Goal: Task Accomplishment & Management: Manage account settings

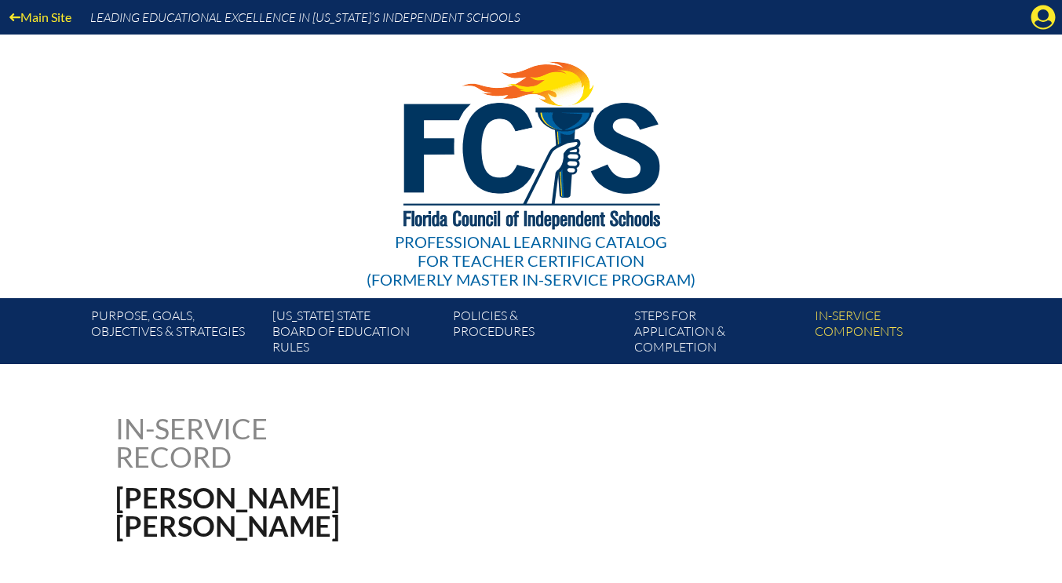
click at [1044, 20] on icon "Manage account" at bounding box center [1042, 17] width 25 height 25
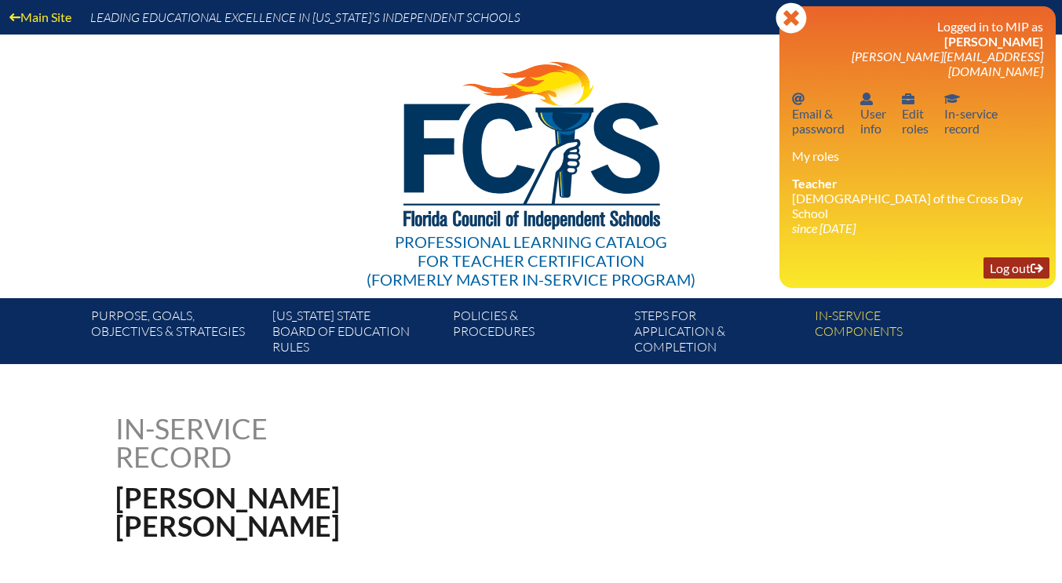
click at [1011, 257] on link "Log out Log out" at bounding box center [1016, 267] width 66 height 21
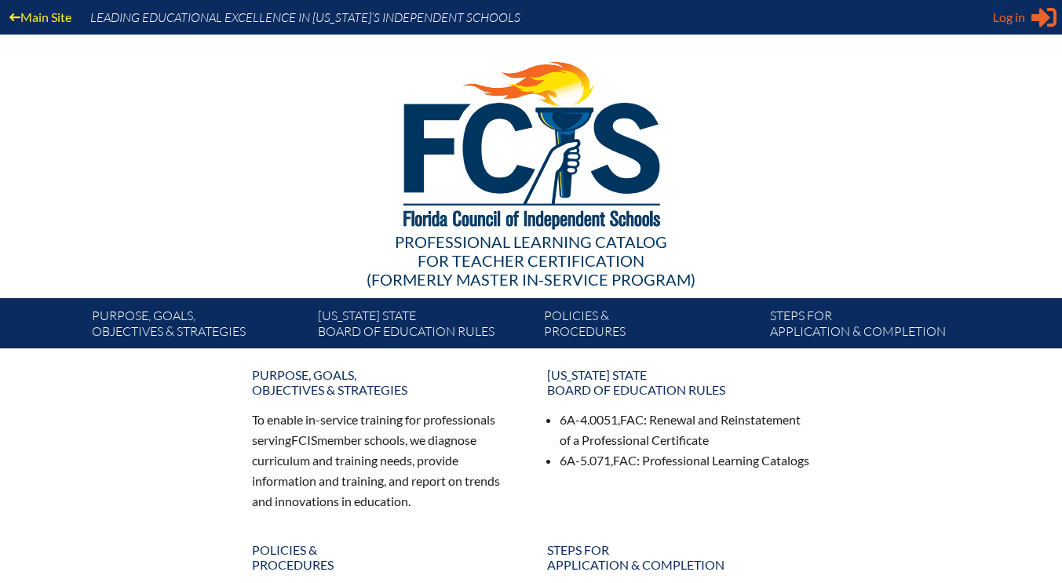
click at [1050, 19] on icon "Sign in or register" at bounding box center [1043, 17] width 25 height 25
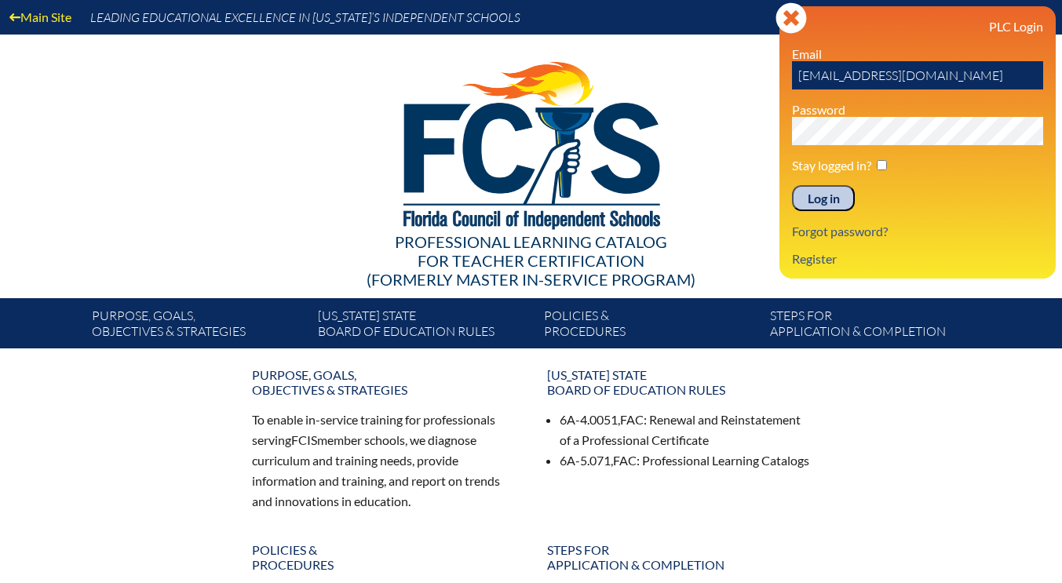
drag, startPoint x: 848, startPoint y: 80, endPoint x: 794, endPoint y: 78, distance: 54.2
click at [794, 78] on input "kesposito@lccdayschool.com" at bounding box center [917, 75] width 251 height 28
drag, startPoint x: 847, startPoint y: 78, endPoint x: 789, endPoint y: 76, distance: 58.1
click at [789, 76] on div "Log in Close Sign in or register PLC Login Email jbrouillet@lccdayschool.com Pa…" at bounding box center [917, 142] width 276 height 272
type input "jbrouillet@lccdayschool.com"
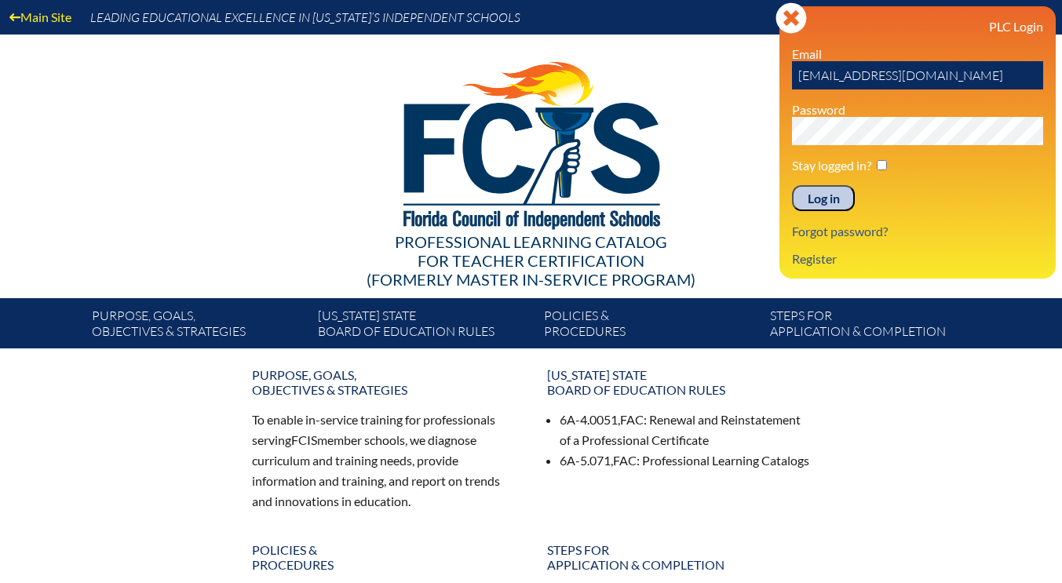
click at [788, 136] on div "Log in Close Sign in or register PLC Login Email jbrouillet@lccdayschool.com Pa…" at bounding box center [917, 142] width 276 height 272
click at [825, 204] on input "Log in" at bounding box center [823, 198] width 63 height 27
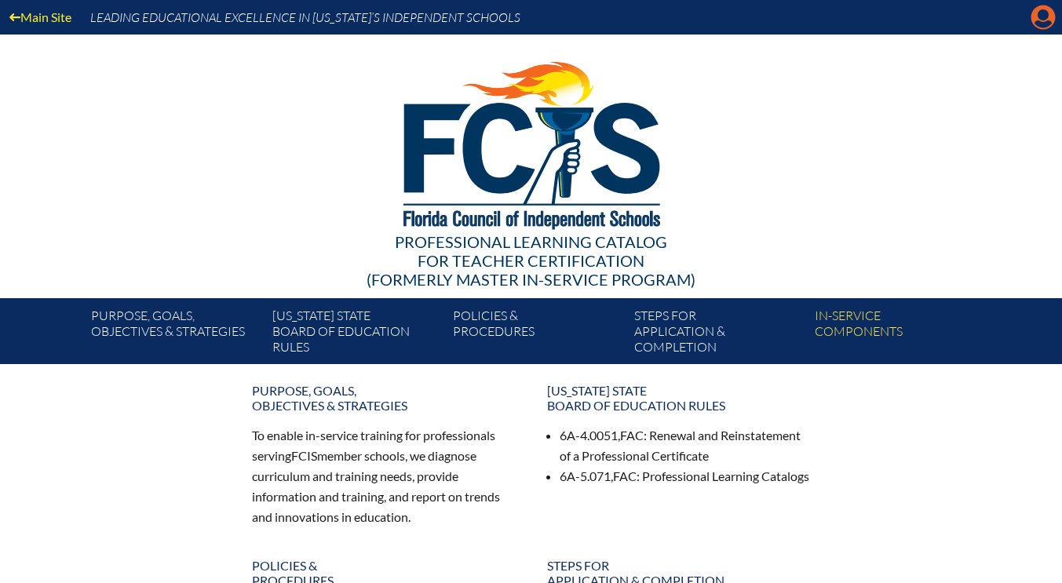
click at [1041, 13] on icon "Manage account" at bounding box center [1042, 17] width 25 height 25
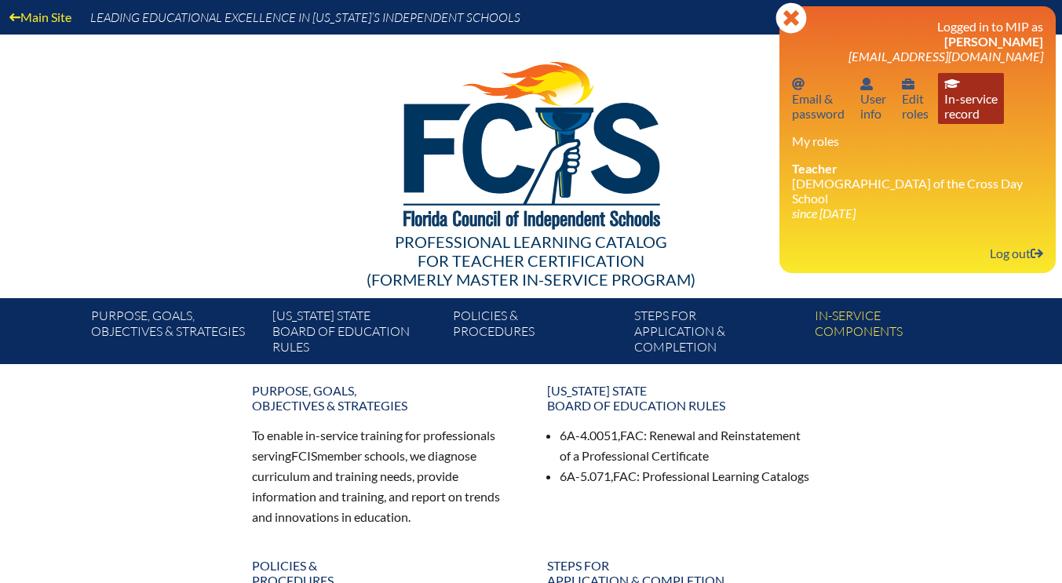
click at [970, 100] on link "In-service record In-service record" at bounding box center [971, 98] width 66 height 51
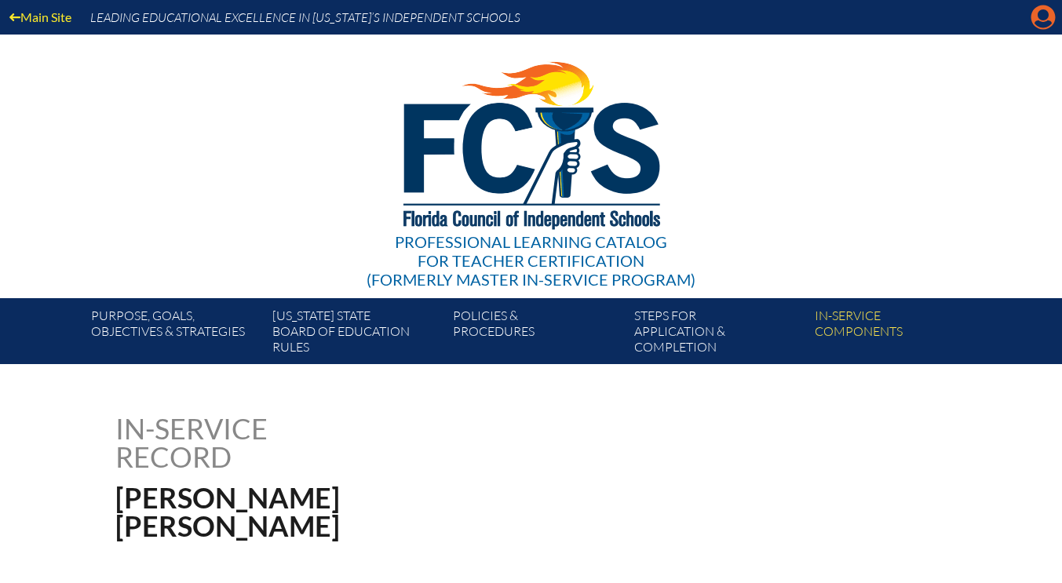
click at [1039, 24] on icon "Manage account" at bounding box center [1042, 17] width 25 height 25
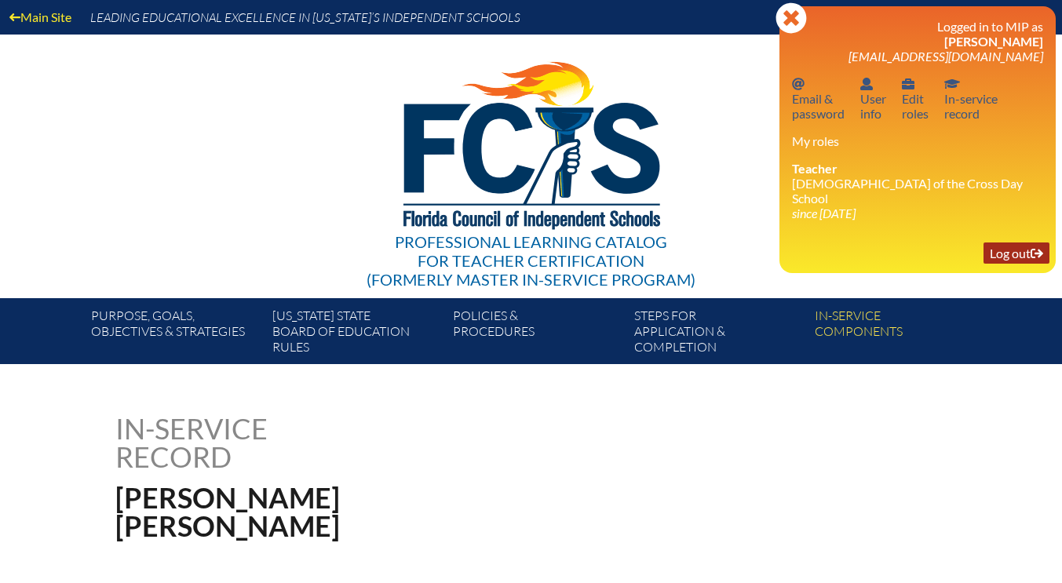
click at [1009, 243] on link "Log out Log out" at bounding box center [1016, 252] width 66 height 21
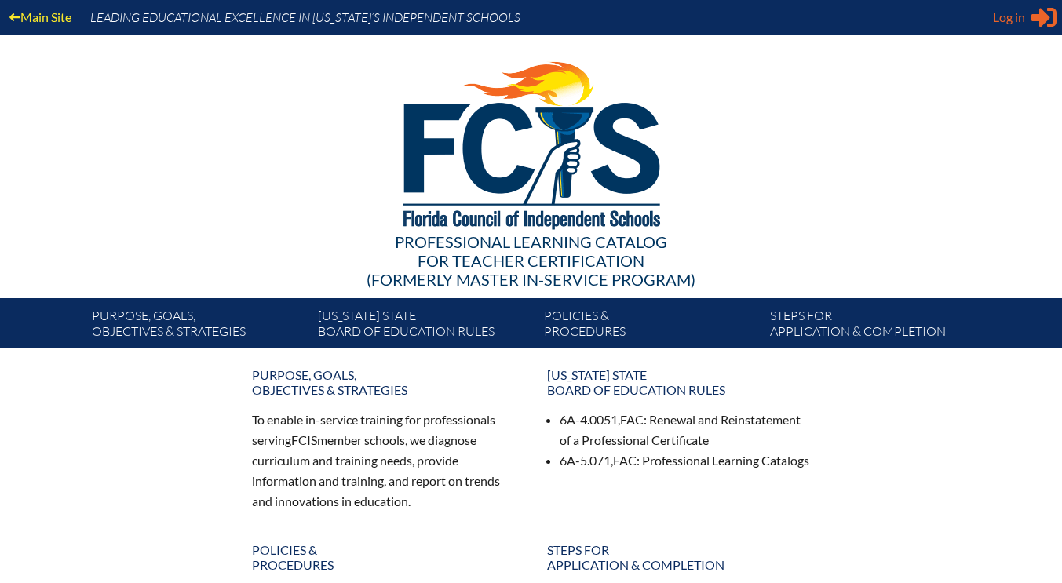
click at [1033, 17] on icon at bounding box center [1043, 18] width 25 height 20
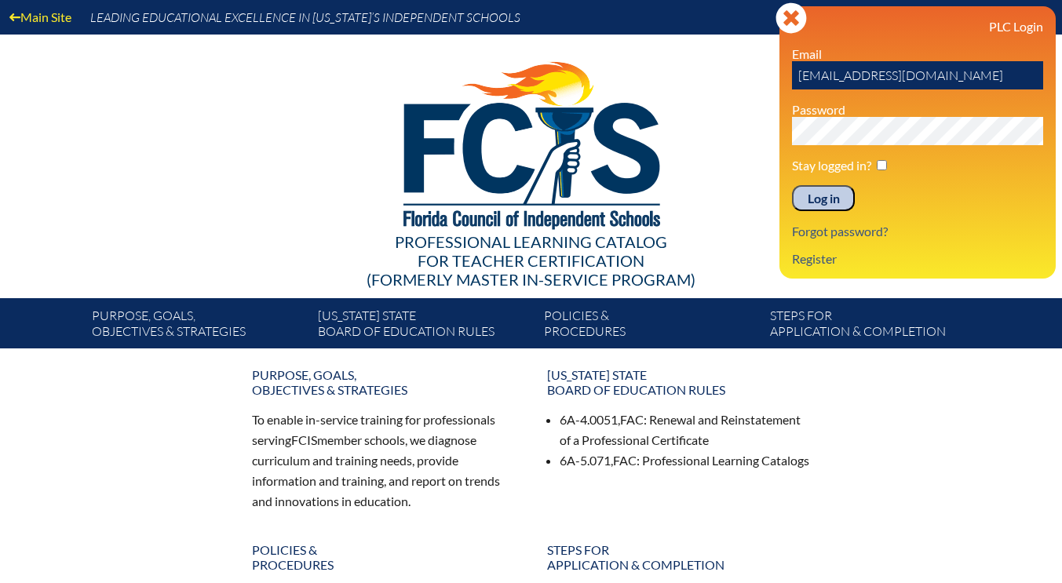
drag, startPoint x: 848, startPoint y: 76, endPoint x: 811, endPoint y: 77, distance: 36.9
click at [811, 77] on input "kesposito@lccdayschool.com" at bounding box center [917, 75] width 251 height 28
drag, startPoint x: 800, startPoint y: 77, endPoint x: 847, endPoint y: 80, distance: 48.0
click at [847, 80] on input "kerickson@lccdayschool.com" at bounding box center [917, 75] width 251 height 28
type input "kerickson@lccdayschool.com"
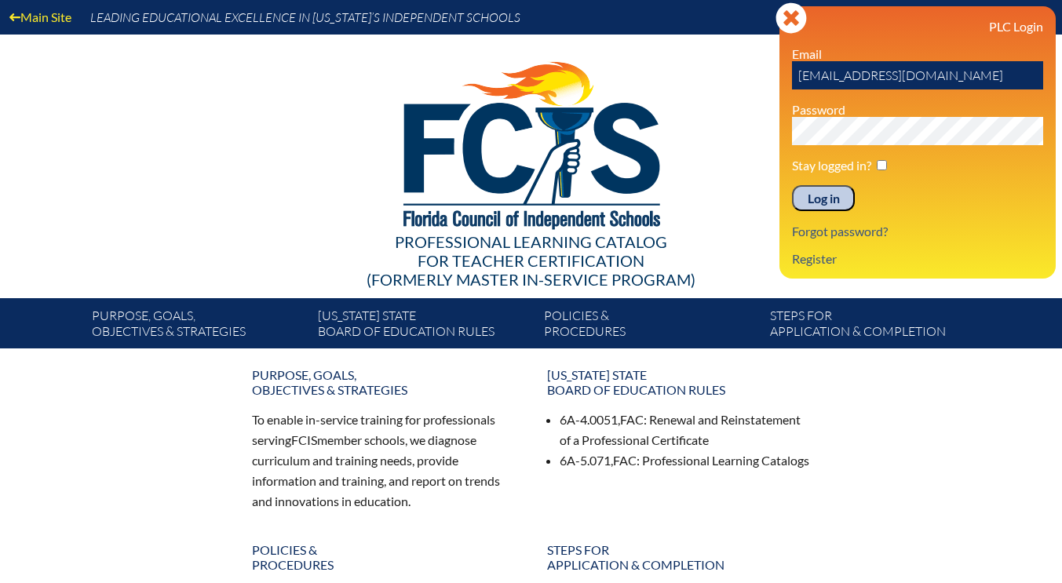
click at [825, 193] on input "Log in" at bounding box center [823, 198] width 63 height 27
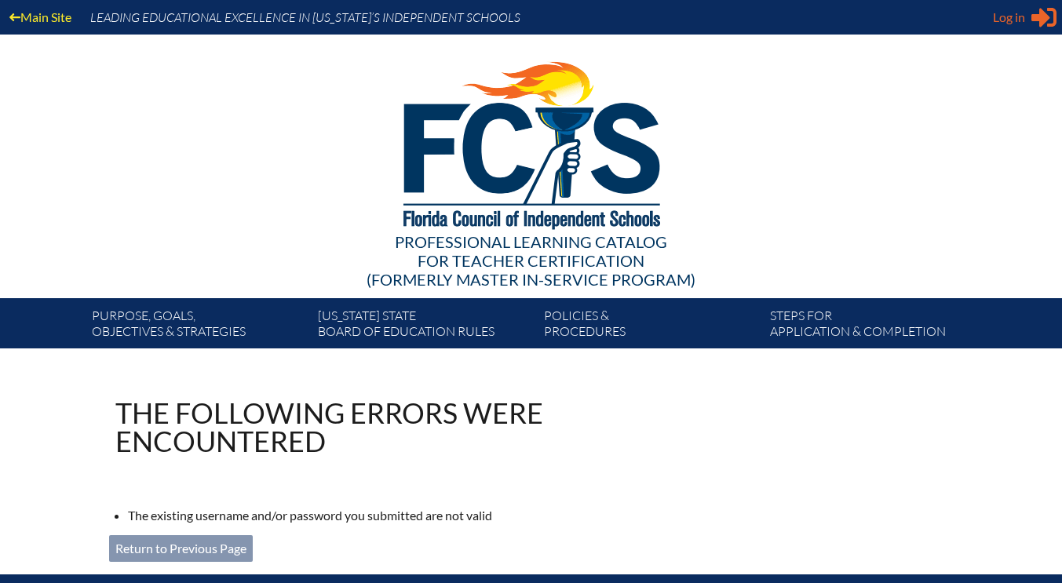
click at [1036, 22] on icon "Sign in or register" at bounding box center [1043, 17] width 25 height 25
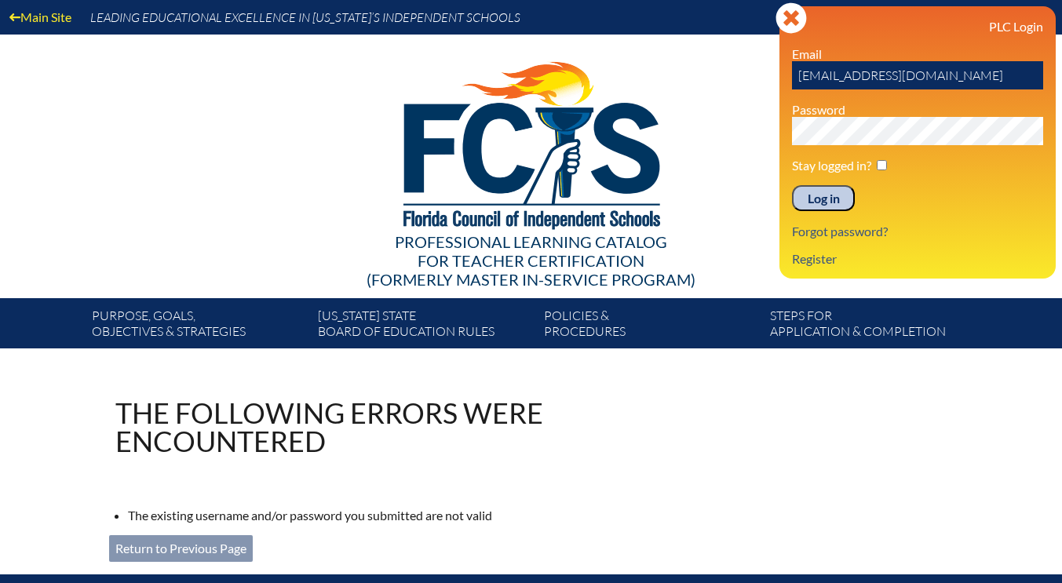
drag, startPoint x: 847, startPoint y: 80, endPoint x: 813, endPoint y: 80, distance: 34.5
click at [813, 80] on input "[EMAIL_ADDRESS][DOMAIN_NAME]" at bounding box center [917, 75] width 251 height 28
type input "kerickson@lccdayschool.com"
drag, startPoint x: 851, startPoint y: 75, endPoint x: 791, endPoint y: 75, distance: 59.6
click at [791, 75] on div "Log in Close Sign in or register PLC Login Email kerickson@lccdayschool.com Pas…" at bounding box center [917, 142] width 276 height 272
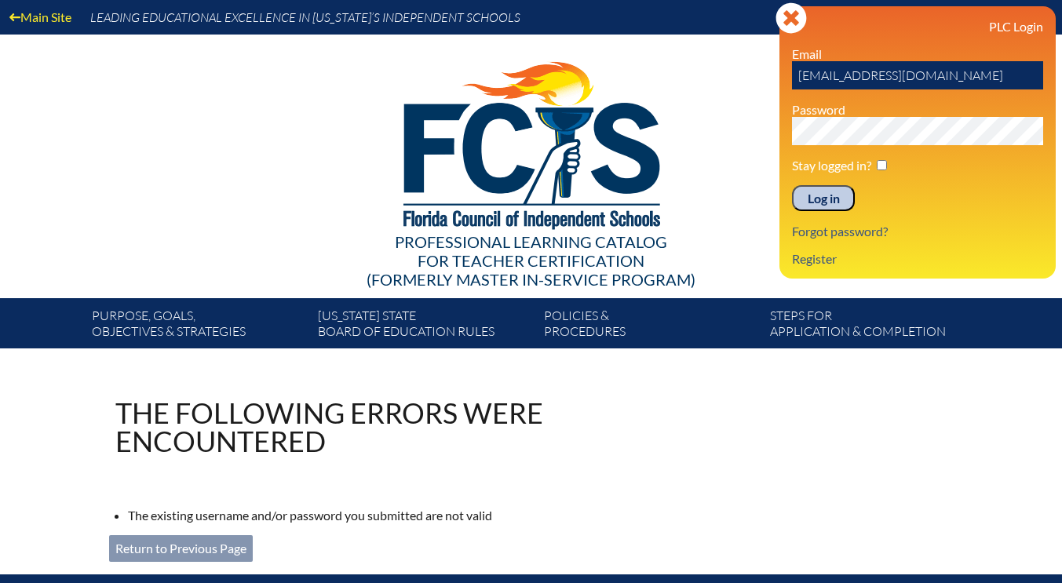
click at [792, 185] on input "Log in" at bounding box center [823, 198] width 63 height 27
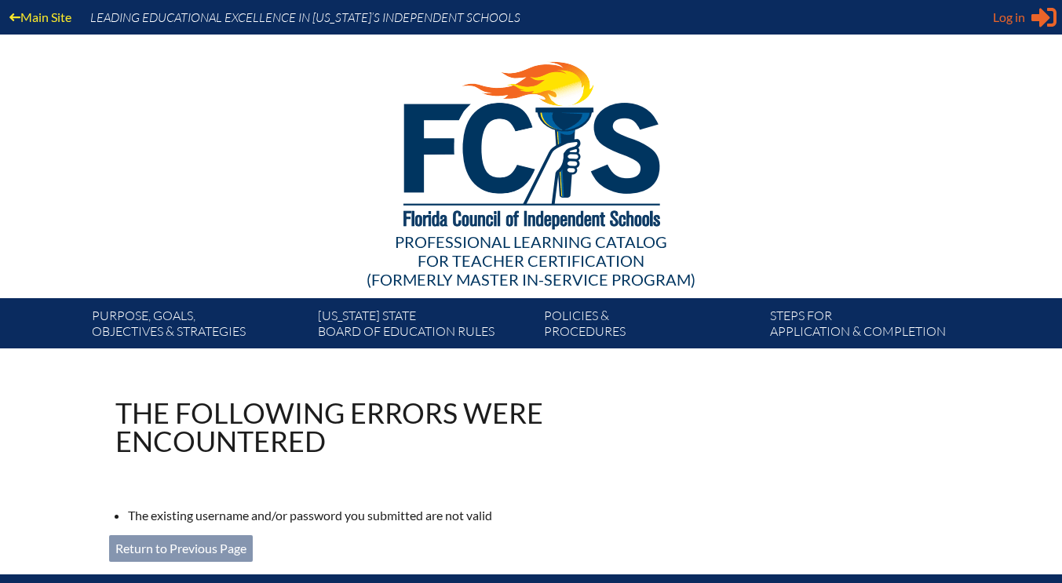
click at [1031, 15] on icon "Sign in or register" at bounding box center [1043, 17] width 25 height 25
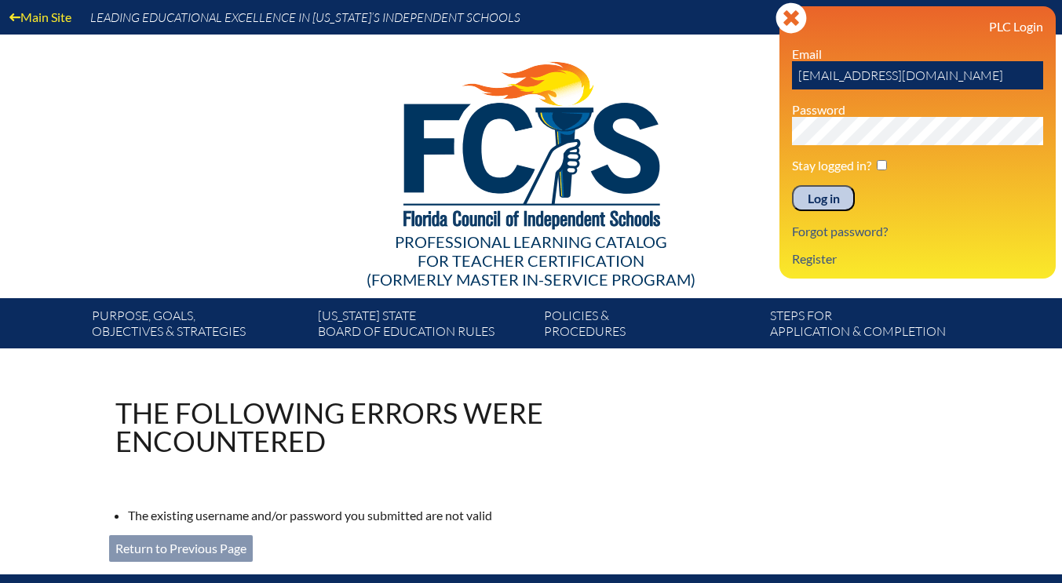
drag, startPoint x: 848, startPoint y: 76, endPoint x: 806, endPoint y: 79, distance: 42.5
click at [806, 79] on input "kesposito@lccdayschool.com" at bounding box center [917, 75] width 251 height 28
type input "kmackeeman@lccdayschool.com"
drag, startPoint x: 866, startPoint y: 76, endPoint x: 797, endPoint y: 75, distance: 69.1
click at [797, 75] on input "kmackeeman@lccdayschool.com" at bounding box center [917, 75] width 251 height 28
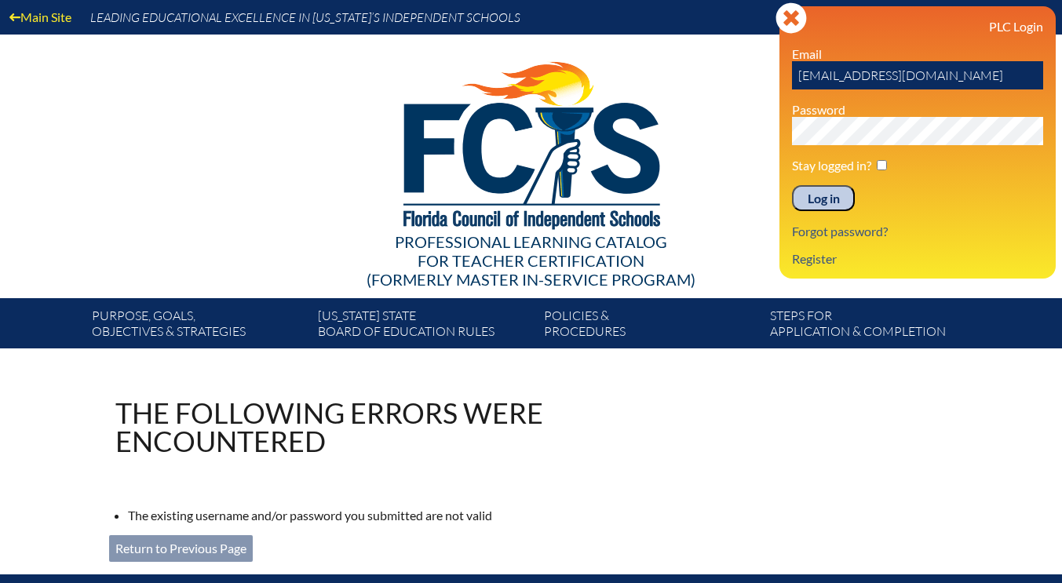
click at [774, 134] on div "Main Site Leading Educational Excellence in Florida’s Independent Schools Profe…" at bounding box center [531, 174] width 1062 height 348
click at [792, 185] on input "Log in" at bounding box center [823, 198] width 63 height 27
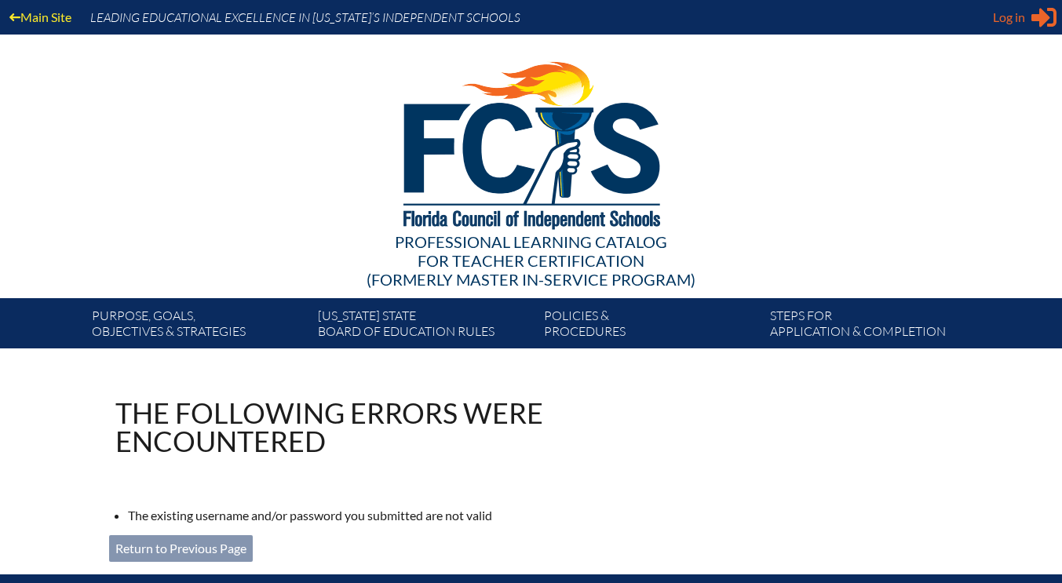
click at [1029, 19] on div "Log in Close Sign in or register" at bounding box center [1025, 17] width 64 height 25
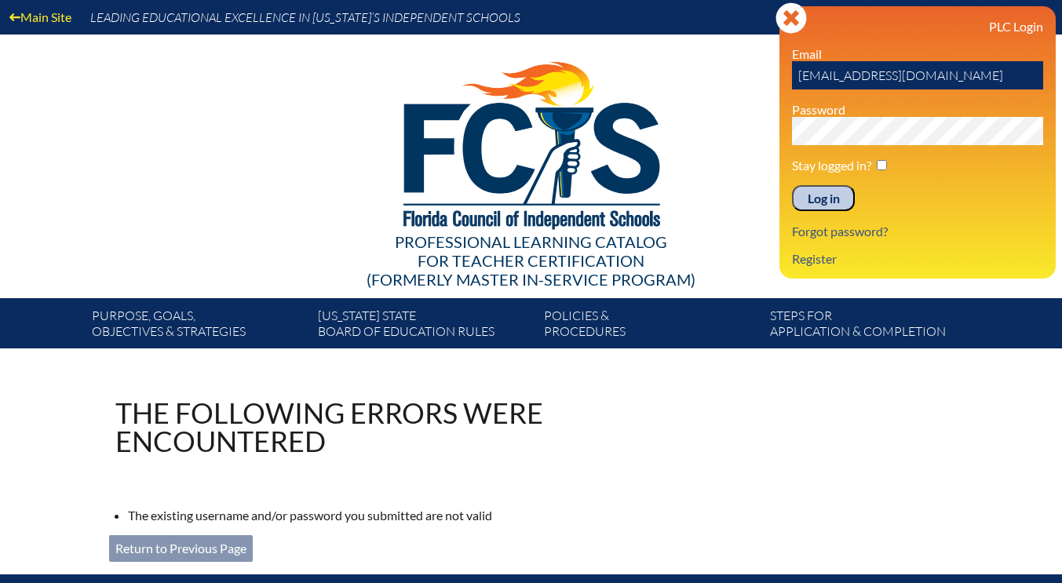
drag, startPoint x: 849, startPoint y: 76, endPoint x: 760, endPoint y: 78, distance: 88.7
click at [760, 78] on div "Main Site Leading Educational Excellence in [US_STATE]’s Independent Schools Pr…" at bounding box center [531, 174] width 1062 height 348
drag, startPoint x: 840, startPoint y: 78, endPoint x: 796, endPoint y: 75, distance: 44.9
click at [796, 75] on input "[EMAIL_ADDRESS][DOMAIN_NAME]" at bounding box center [917, 75] width 251 height 28
type input "[EMAIL_ADDRESS][DOMAIN_NAME]"
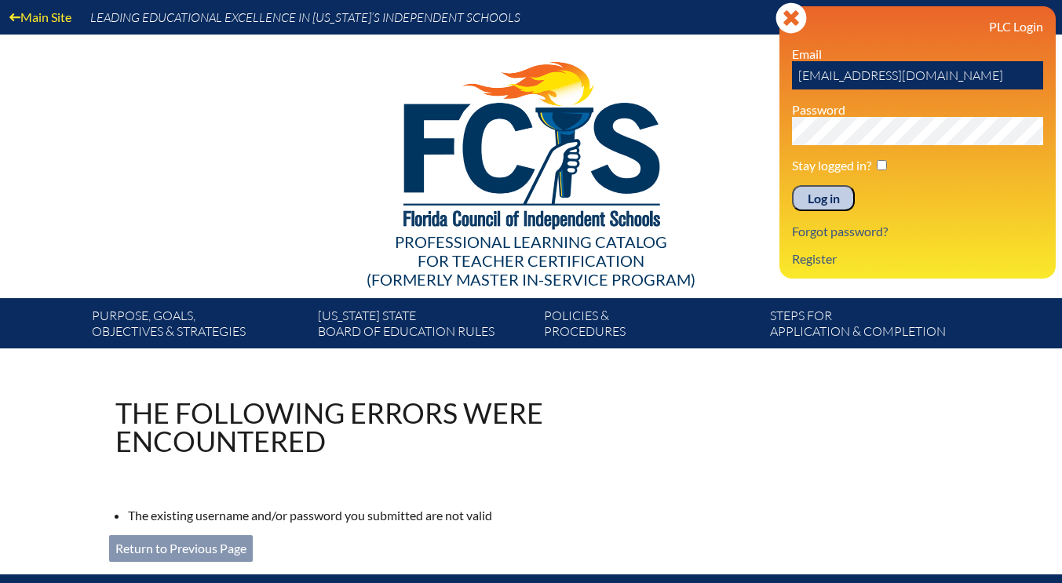
click at [776, 133] on div "Main Site Leading Educational Excellence in [US_STATE]’s Independent Schools Pr…" at bounding box center [531, 174] width 1062 height 348
click at [809, 203] on input "Log in" at bounding box center [823, 198] width 63 height 27
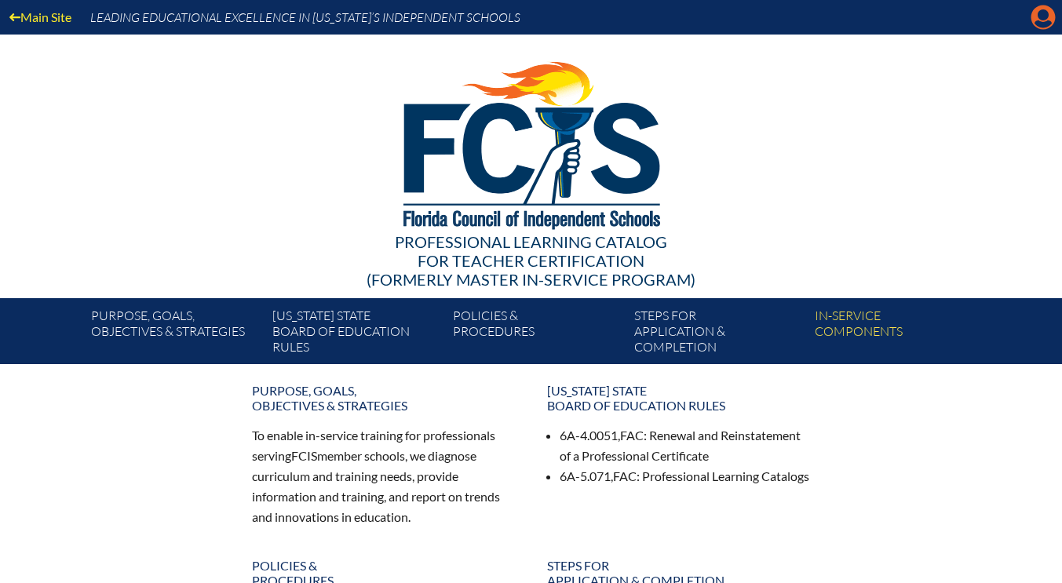
click at [1049, 20] on icon at bounding box center [1043, 17] width 24 height 24
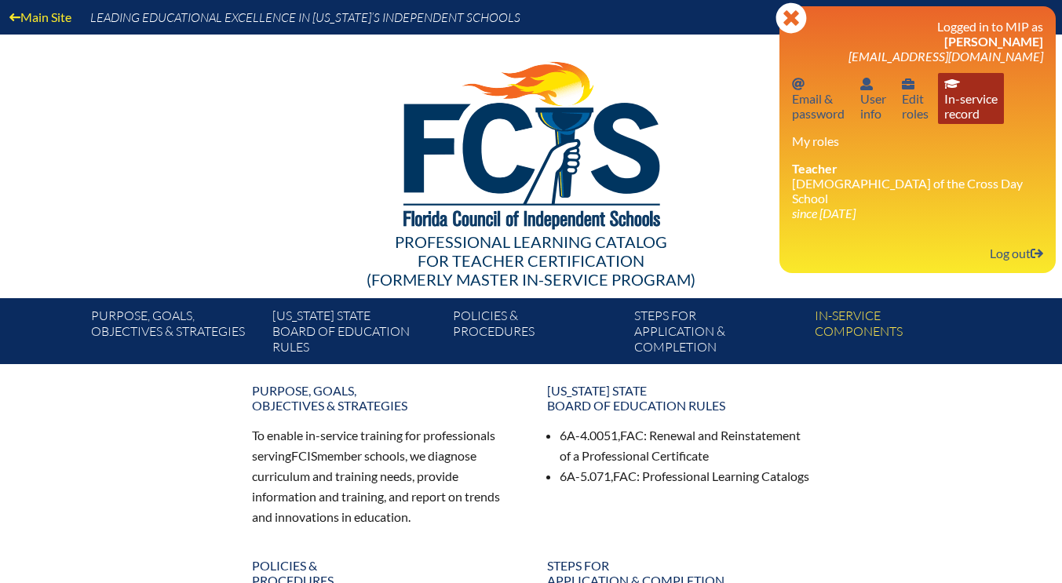
click at [966, 104] on link "In-service record In-service record" at bounding box center [971, 98] width 66 height 51
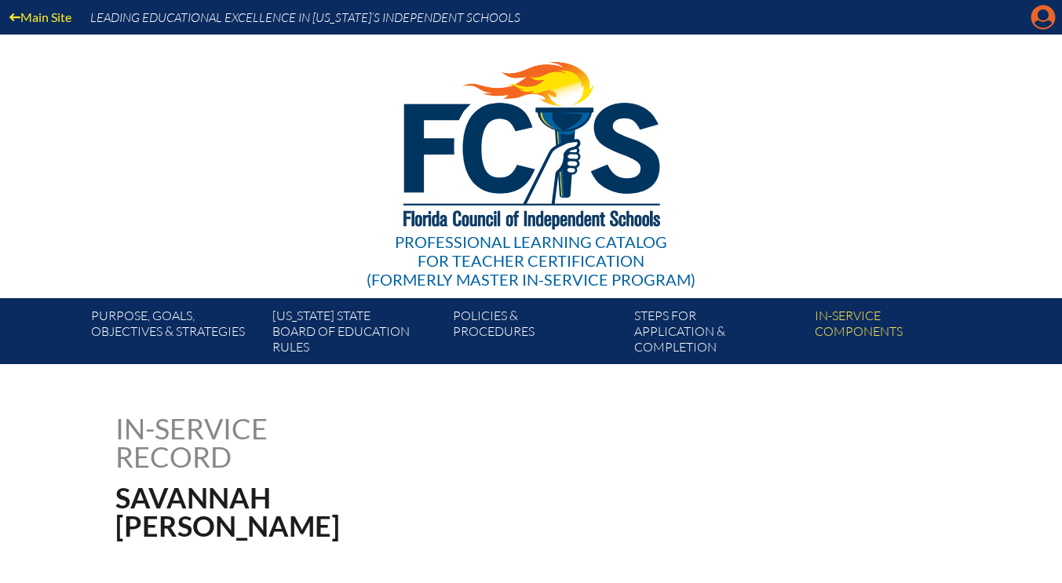
click at [1037, 20] on icon at bounding box center [1043, 17] width 24 height 24
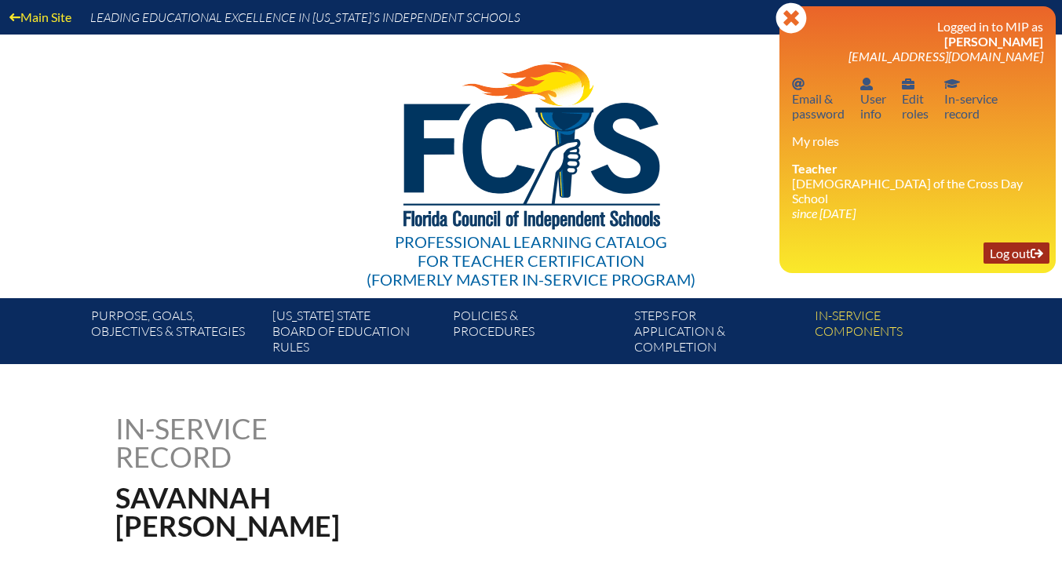
click at [1007, 243] on link "Log out Log out" at bounding box center [1016, 252] width 66 height 21
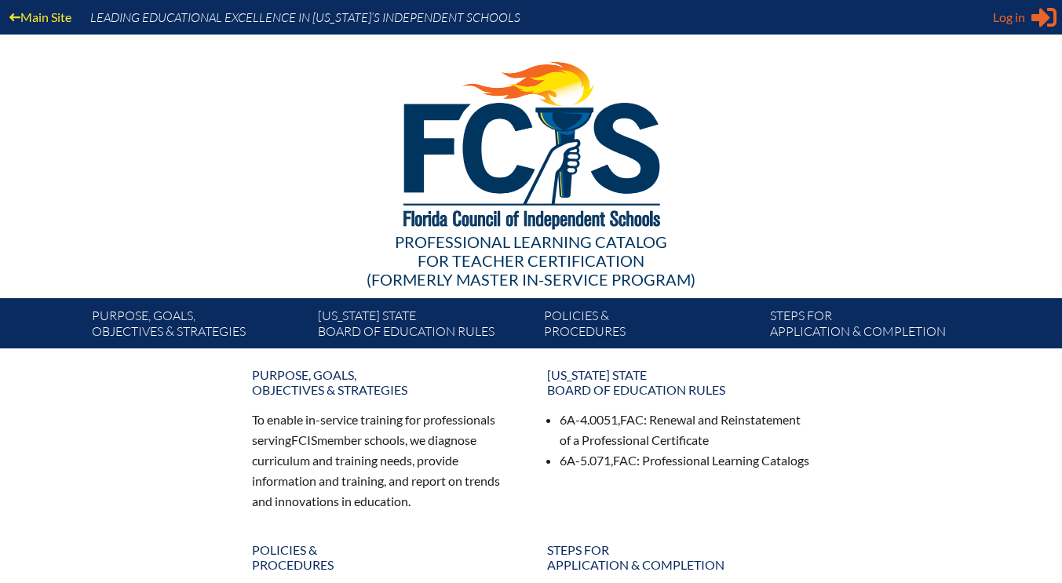
click at [1029, 20] on div "Log in Close Sign in or register" at bounding box center [1025, 17] width 64 height 25
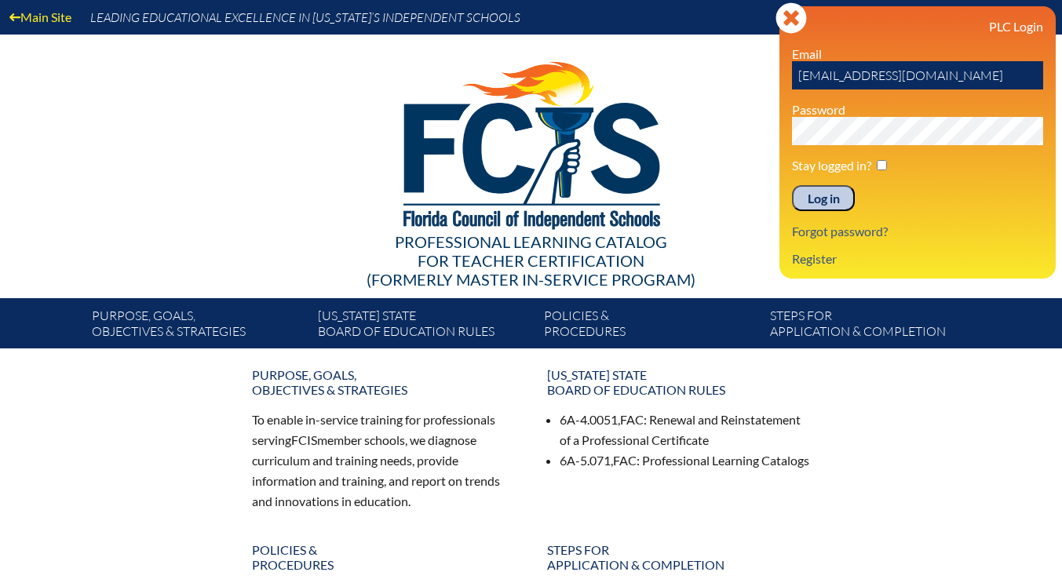
drag, startPoint x: 848, startPoint y: 76, endPoint x: 793, endPoint y: 77, distance: 55.7
click at [793, 77] on input "[EMAIL_ADDRESS][DOMAIN_NAME]" at bounding box center [917, 75] width 251 height 28
drag, startPoint x: 858, startPoint y: 78, endPoint x: 763, endPoint y: 81, distance: 95.0
click at [763, 81] on div "Main Site Leading Educational Excellence in [US_STATE]’s Independent Schools Pr…" at bounding box center [531, 174] width 1062 height 348
type input "[EMAIL_ADDRESS][DOMAIN_NAME]"
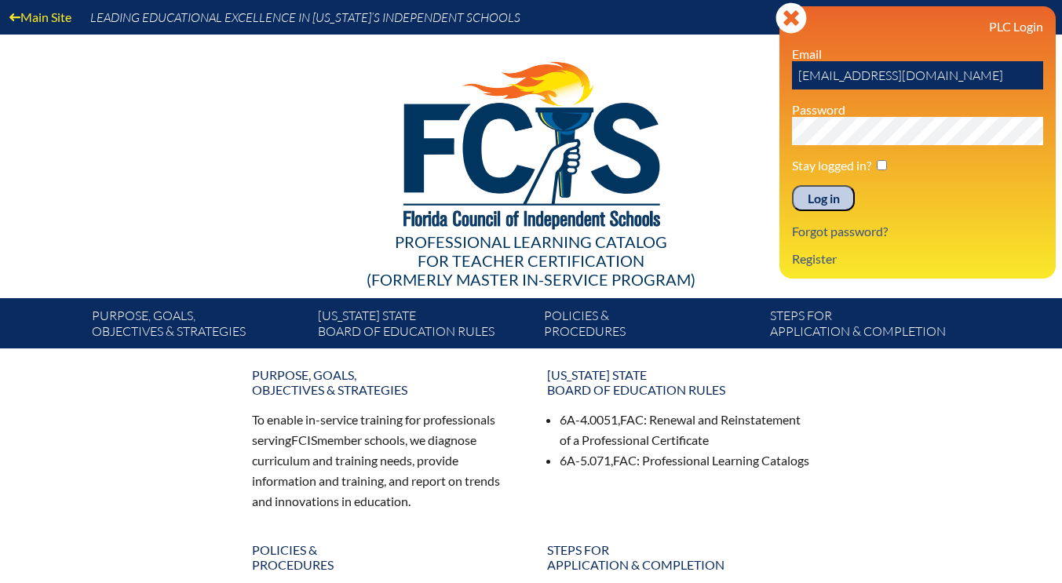
click at [779, 126] on div "Log in Close Sign in or register PLC Login Email khonsinger@lccdayschool.com Pa…" at bounding box center [917, 142] width 276 height 272
click at [792, 185] on input "Log in" at bounding box center [823, 198] width 63 height 27
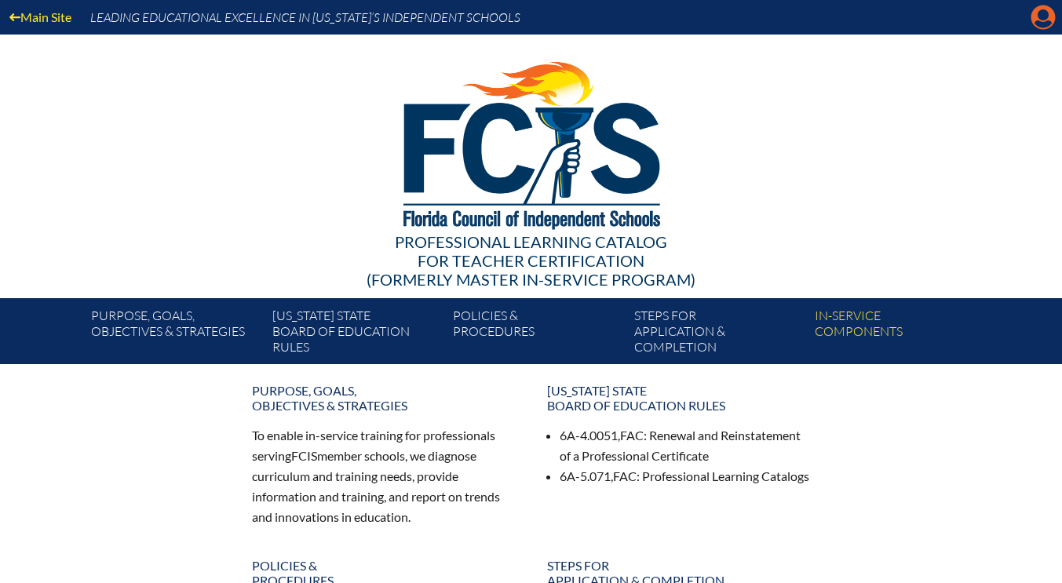
click at [1043, 27] on icon "Manage account" at bounding box center [1042, 17] width 25 height 25
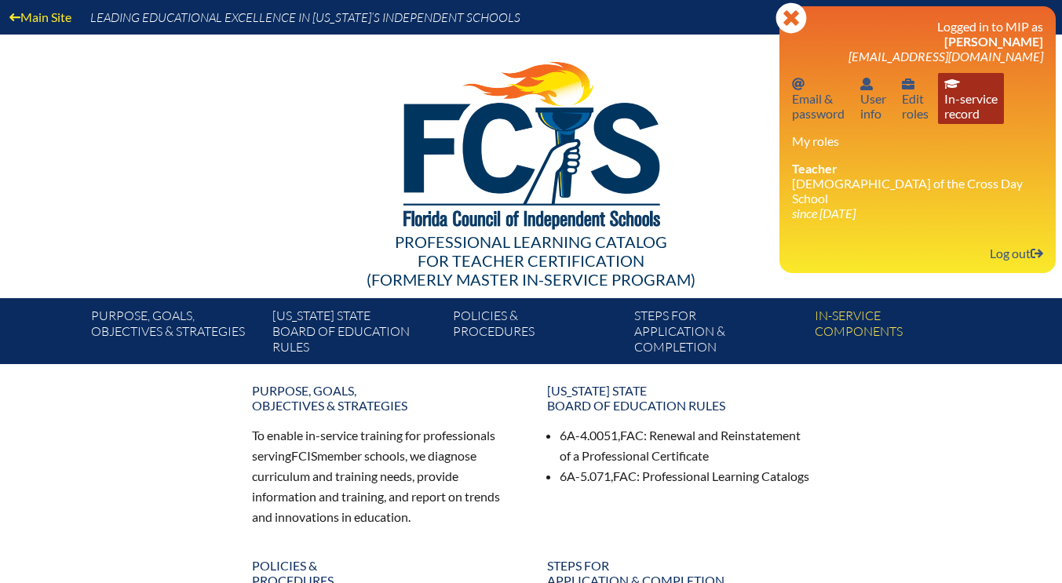
click at [976, 93] on link "In-service record In-service record" at bounding box center [971, 98] width 66 height 51
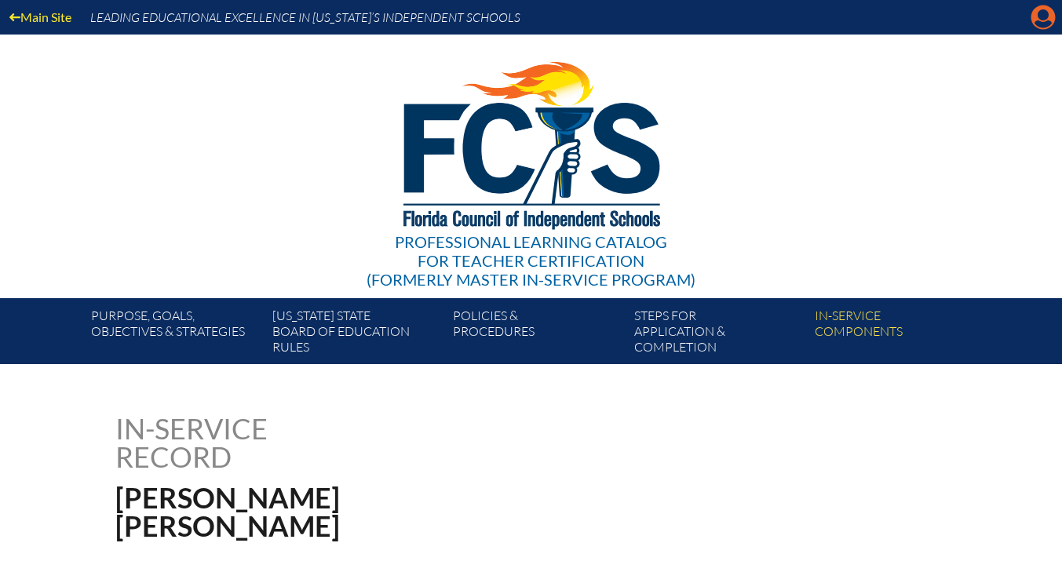
click at [1050, 21] on icon "Manage account" at bounding box center [1042, 17] width 25 height 25
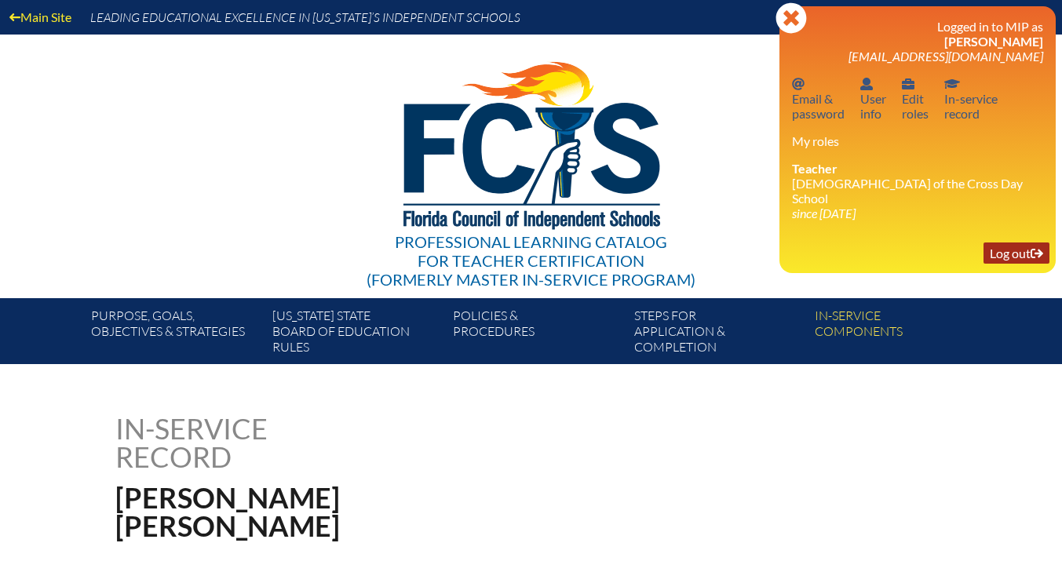
click at [1011, 248] on link "Log out Log out" at bounding box center [1016, 252] width 66 height 21
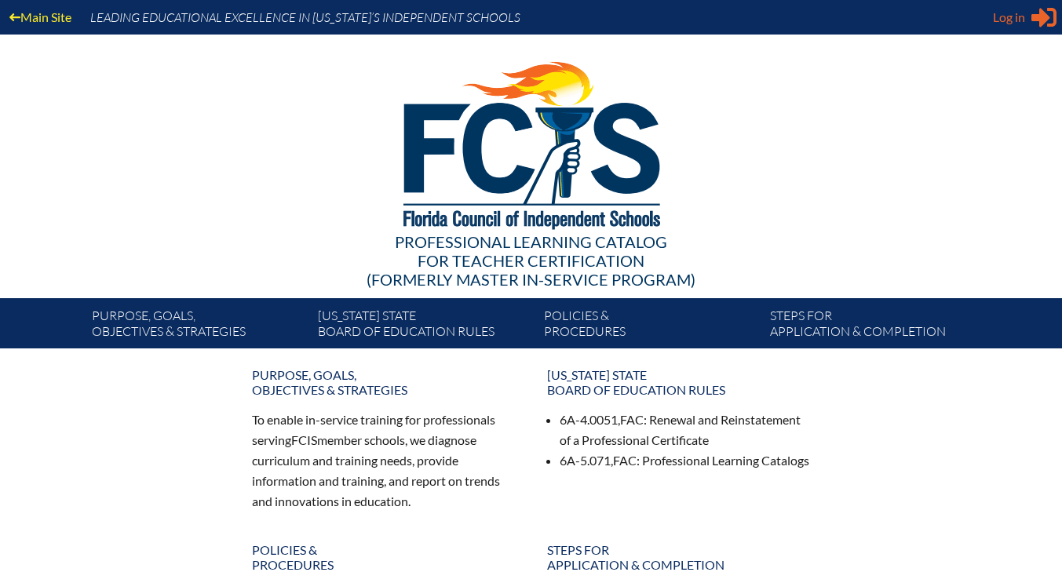
click at [1040, 24] on icon at bounding box center [1043, 18] width 25 height 20
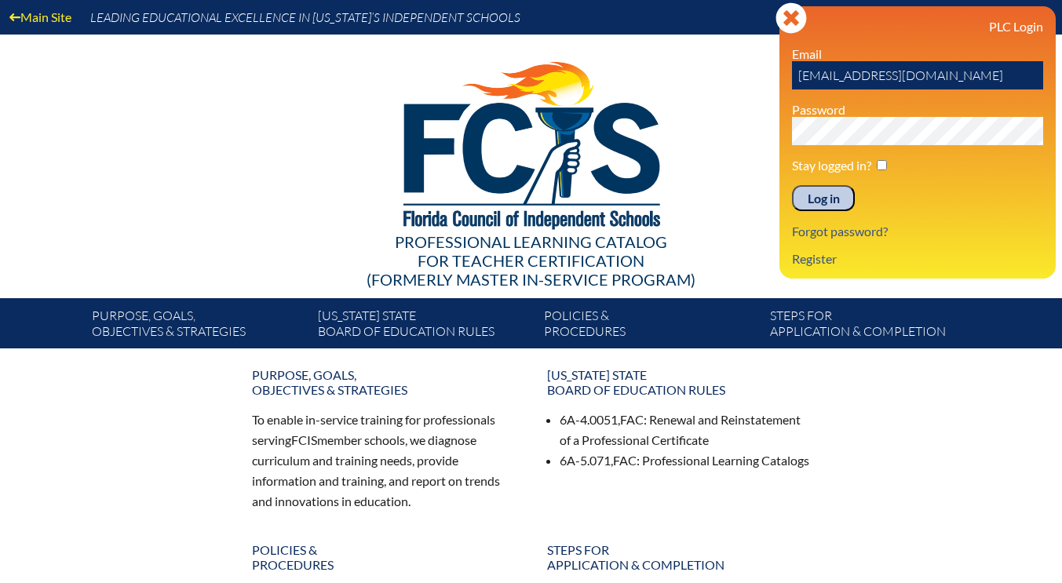
drag, startPoint x: 848, startPoint y: 77, endPoint x: 793, endPoint y: 75, distance: 55.8
click at [793, 75] on input "kesposito@lccdayschool.com" at bounding box center [917, 75] width 251 height 28
drag, startPoint x: 841, startPoint y: 78, endPoint x: 798, endPoint y: 75, distance: 43.2
click at [798, 75] on input "smallue@lccdayschool.com" at bounding box center [917, 75] width 251 height 28
type input "smallue@lccdayschool.com"
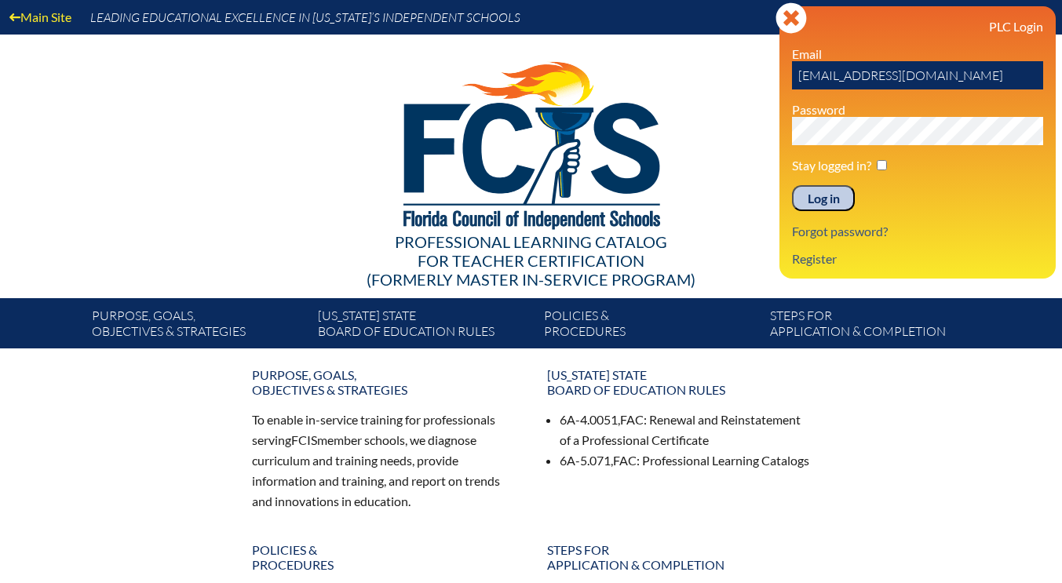
click at [789, 132] on div "Log in Close Sign in or register PLC Login Email smallue@lccdayschool.com Passw…" at bounding box center [917, 142] width 276 height 272
click at [792, 185] on input "Log in" at bounding box center [823, 198] width 63 height 27
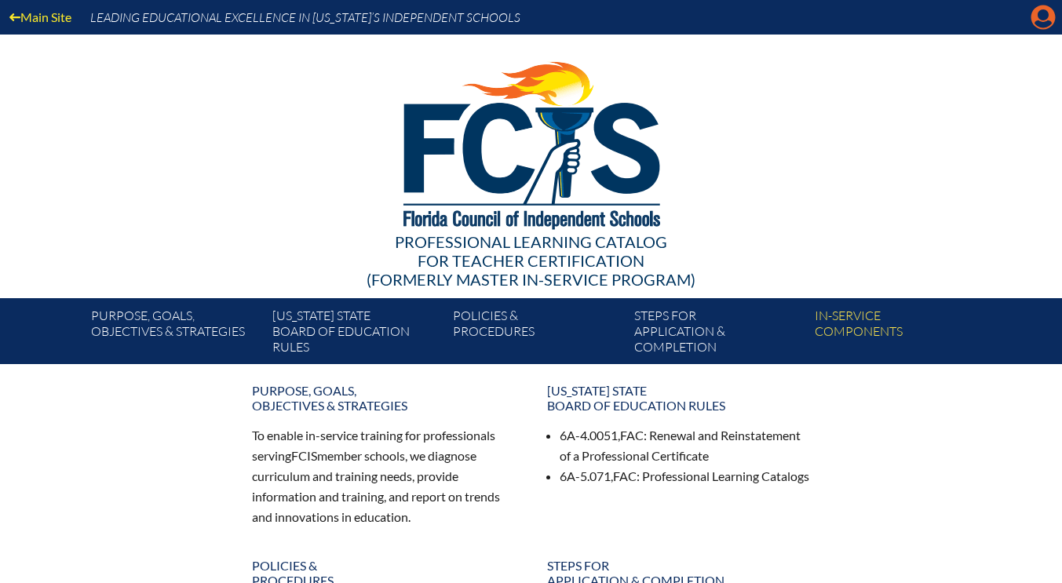
click at [1033, 20] on icon at bounding box center [1043, 17] width 24 height 24
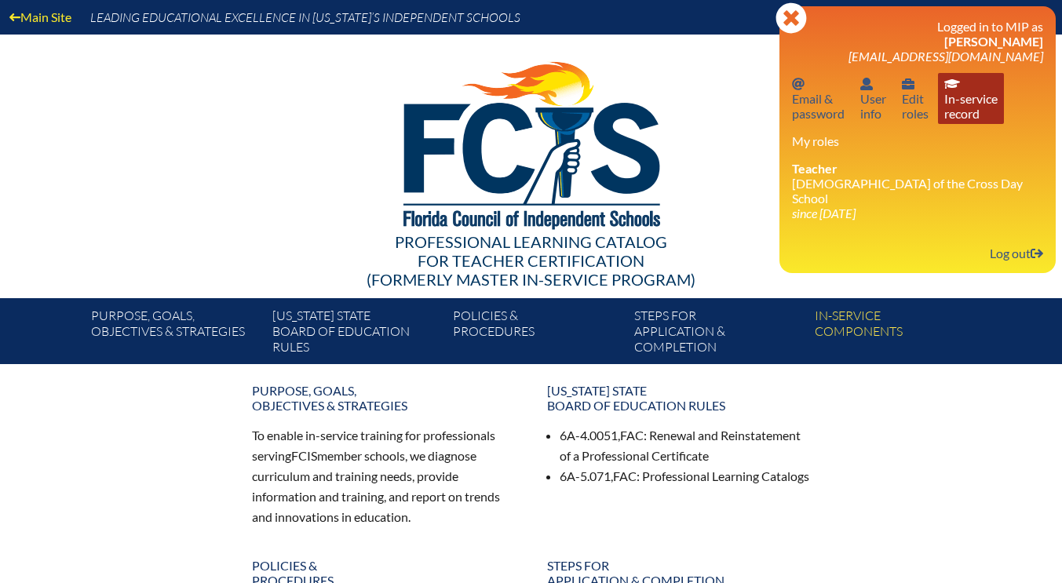
click at [990, 118] on link "In-service record In-service record" at bounding box center [971, 98] width 66 height 51
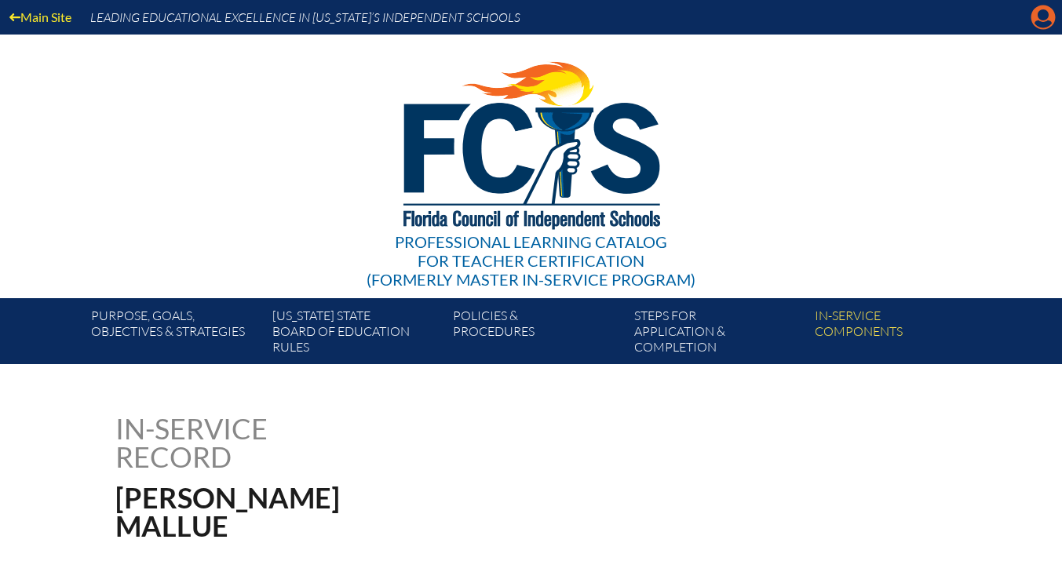
click at [1048, 17] on icon at bounding box center [1043, 17] width 24 height 24
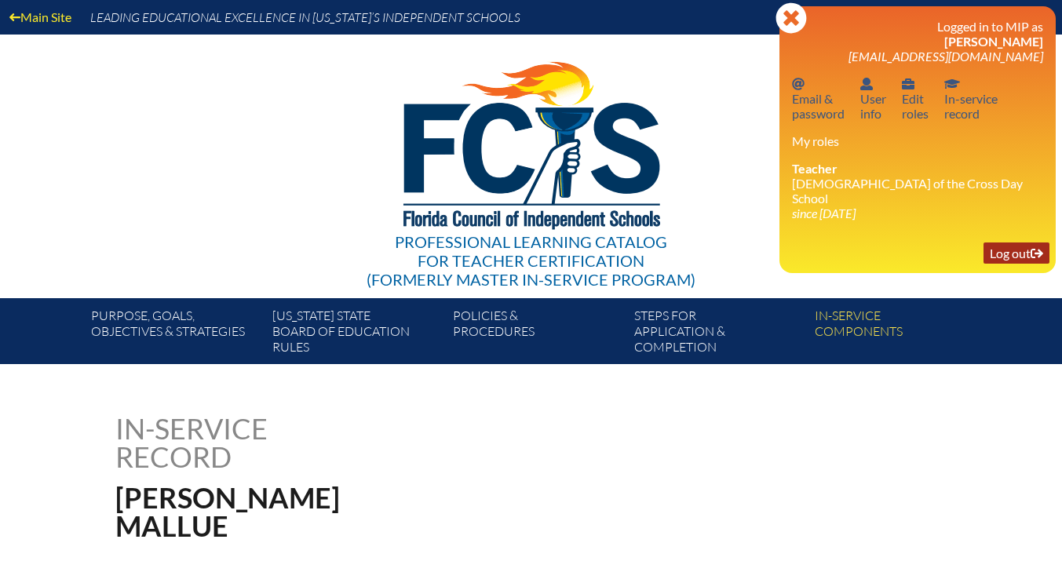
click at [1008, 246] on link "Log out Log out" at bounding box center [1016, 252] width 66 height 21
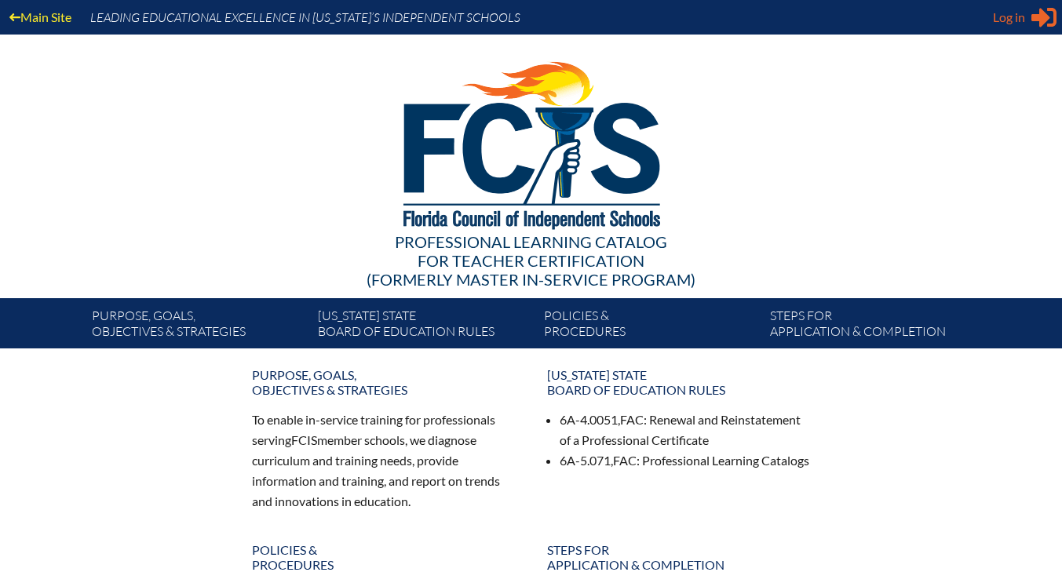
click at [1039, 18] on icon at bounding box center [1043, 18] width 25 height 20
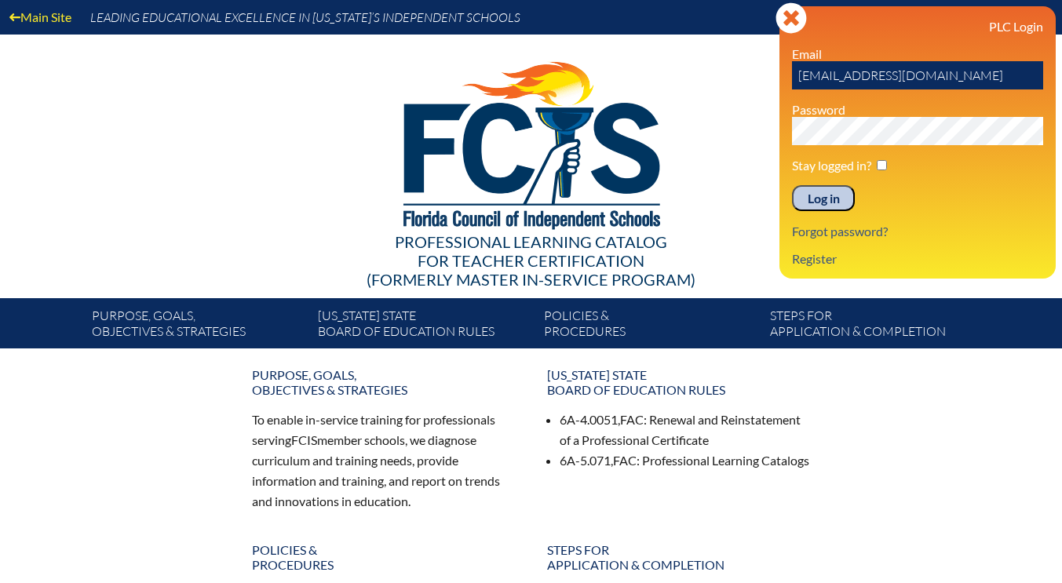
drag, startPoint x: 849, startPoint y: 76, endPoint x: 773, endPoint y: 78, distance: 76.2
click at [773, 78] on div "Main Site Leading Educational Excellence in Florida’s Independent Schools Profe…" at bounding box center [531, 174] width 1062 height 348
drag, startPoint x: 842, startPoint y: 78, endPoint x: 794, endPoint y: 82, distance: 48.1
click at [794, 82] on input "[EMAIL_ADDRESS][DOMAIN_NAME]" at bounding box center [917, 75] width 251 height 28
type input "[EMAIL_ADDRESS][DOMAIN_NAME]"
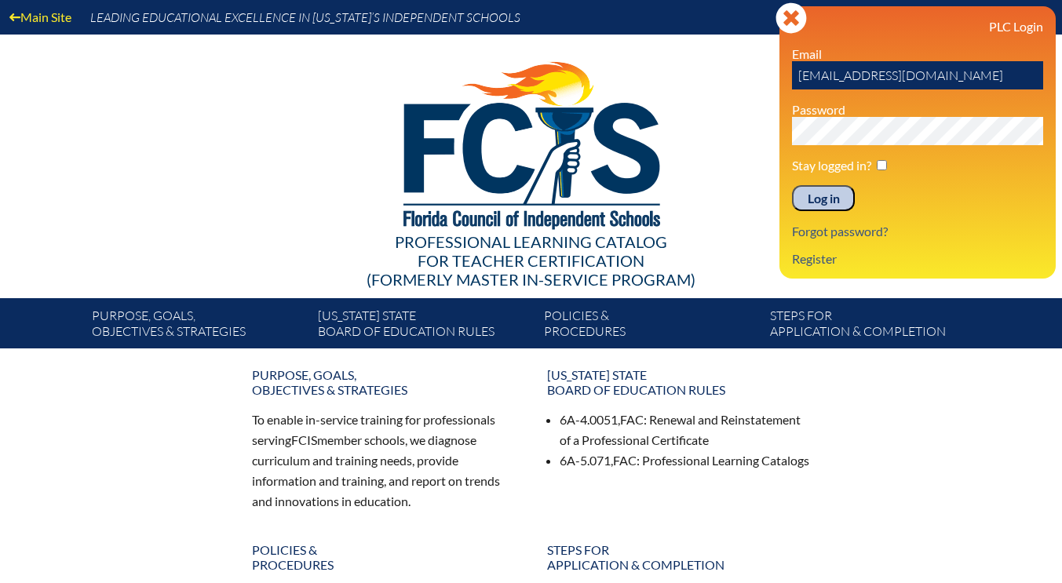
click at [764, 128] on div "Main Site Leading Educational Excellence in Florida’s Independent Schools Profe…" at bounding box center [531, 174] width 1062 height 348
click at [826, 201] on input "Log in" at bounding box center [823, 198] width 63 height 27
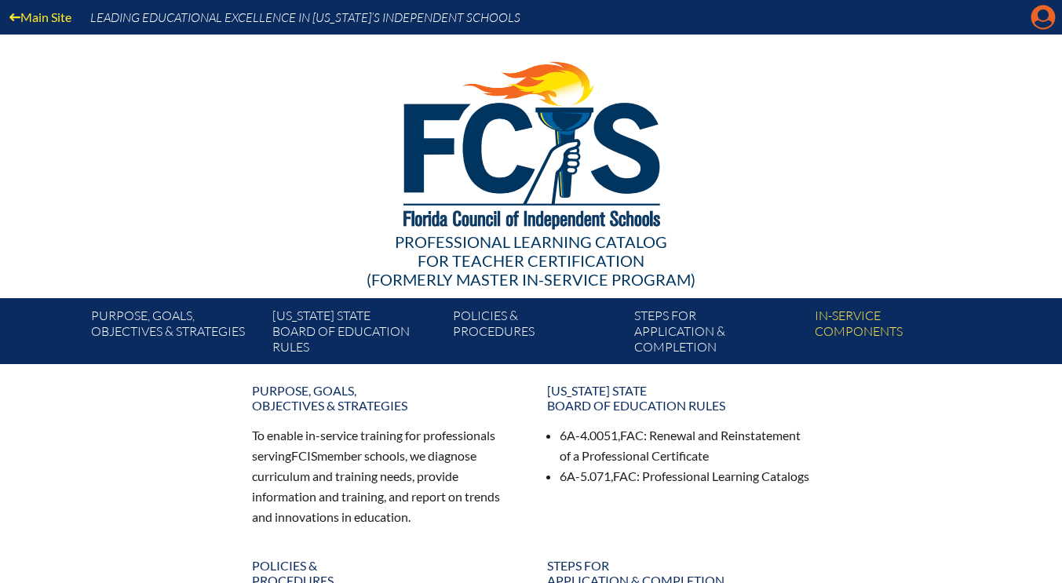
click at [1045, 16] on icon "Manage account" at bounding box center [1042, 17] width 25 height 25
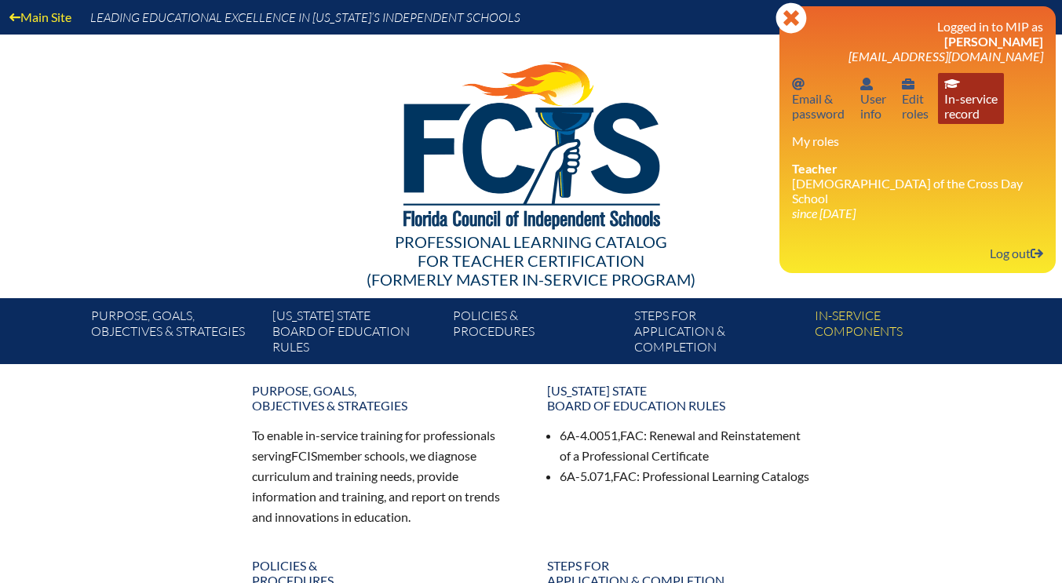
click at [964, 99] on link "In-service record In-service record" at bounding box center [971, 98] width 66 height 51
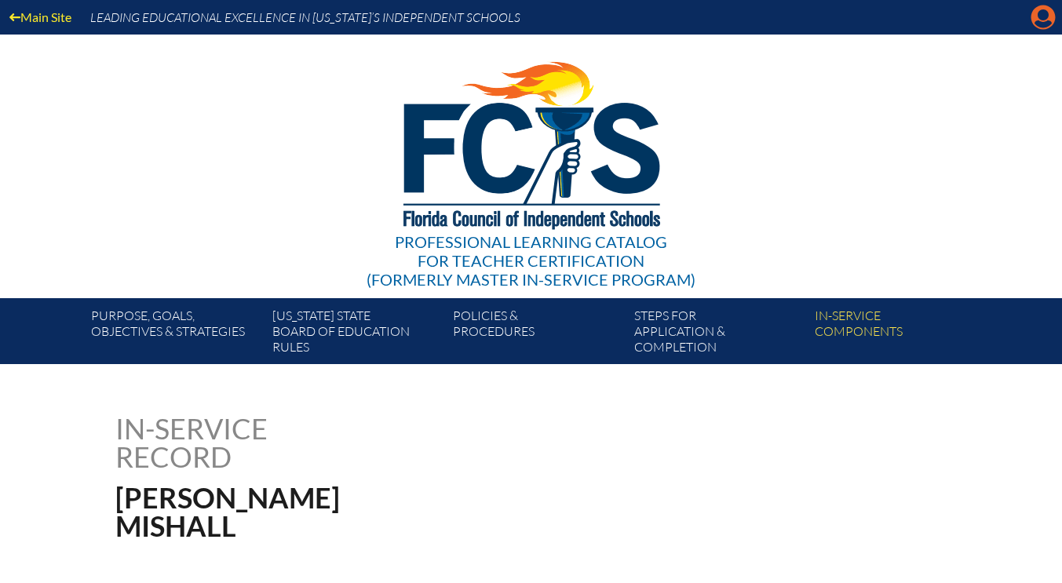
click at [1051, 18] on icon at bounding box center [1043, 17] width 24 height 24
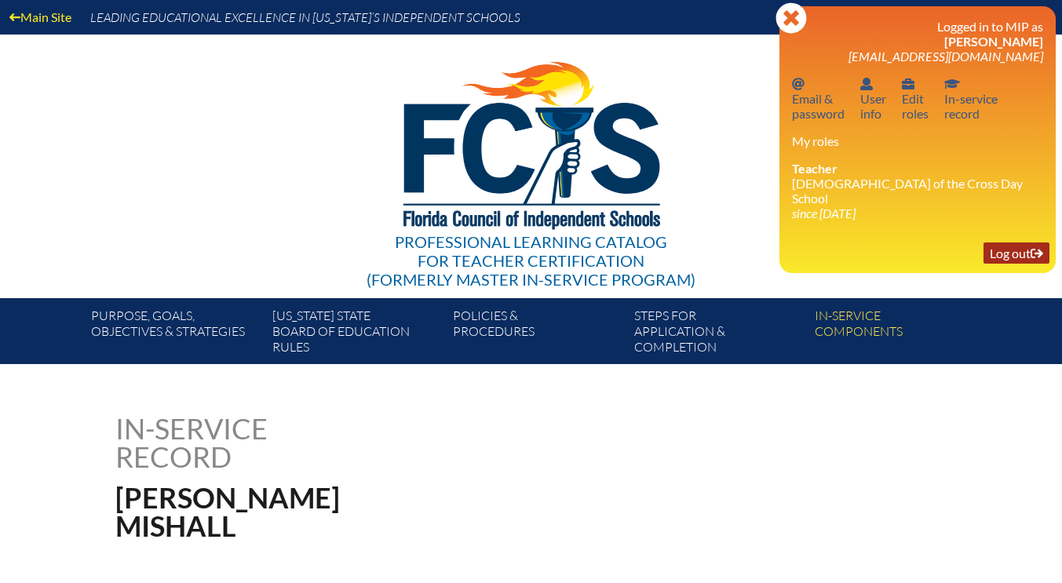
click at [1011, 245] on link "Log out Log out" at bounding box center [1016, 252] width 66 height 21
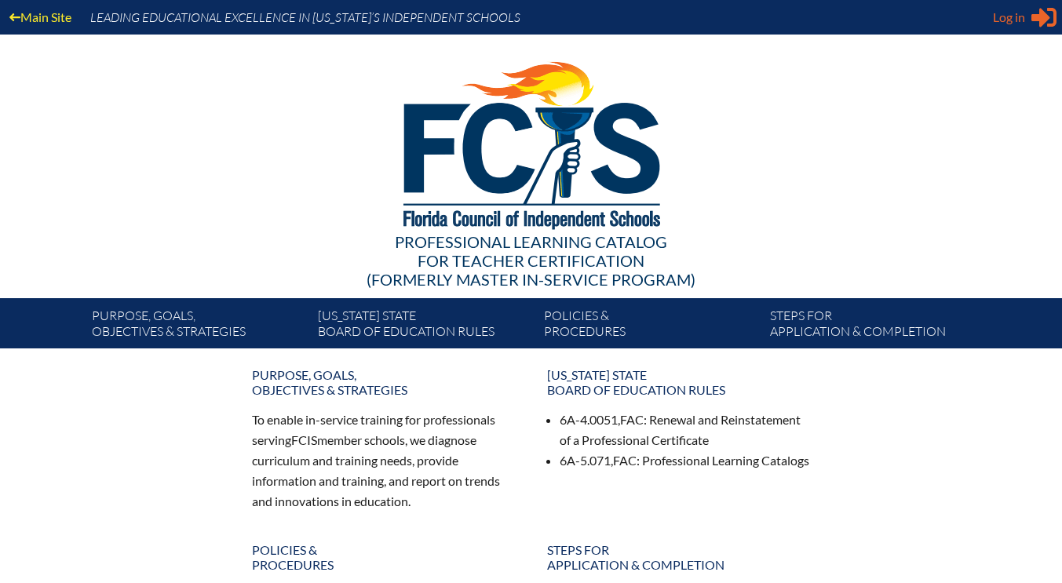
click at [1019, 16] on span "Log in" at bounding box center [1009, 17] width 32 height 19
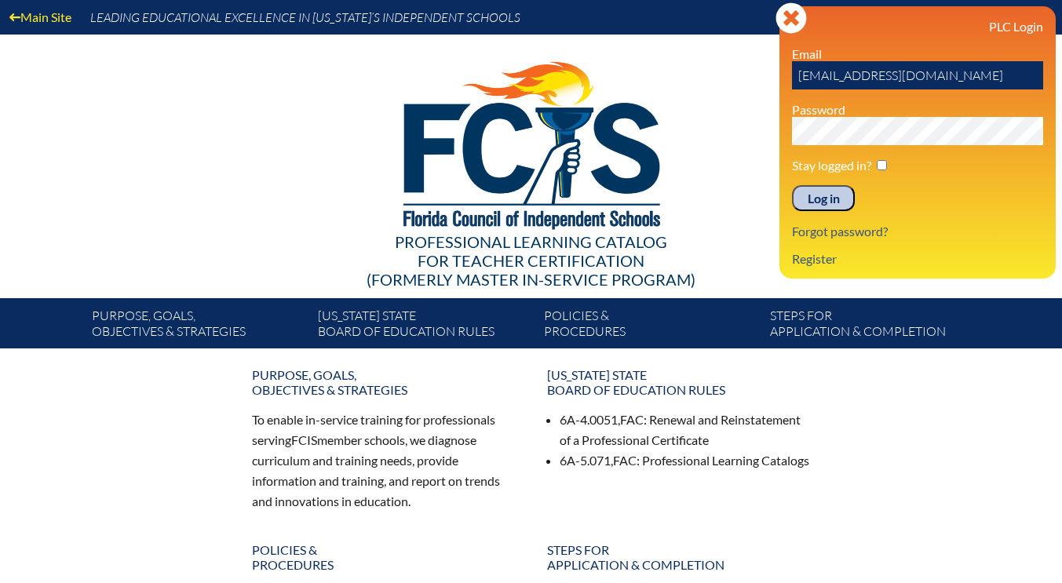
drag, startPoint x: 848, startPoint y: 75, endPoint x: 786, endPoint y: 72, distance: 62.0
click at [786, 72] on div "Log in Close Sign in or register PLC Login Email [EMAIL_ADDRESS][DOMAIN_NAME] P…" at bounding box center [917, 142] width 276 height 272
drag, startPoint x: 829, startPoint y: 79, endPoint x: 796, endPoint y: 79, distance: 33.7
click at [796, 79] on input "nryan@lccdayschool.com" at bounding box center [917, 75] width 251 height 28
type input "nryan@lccdayschool.com"
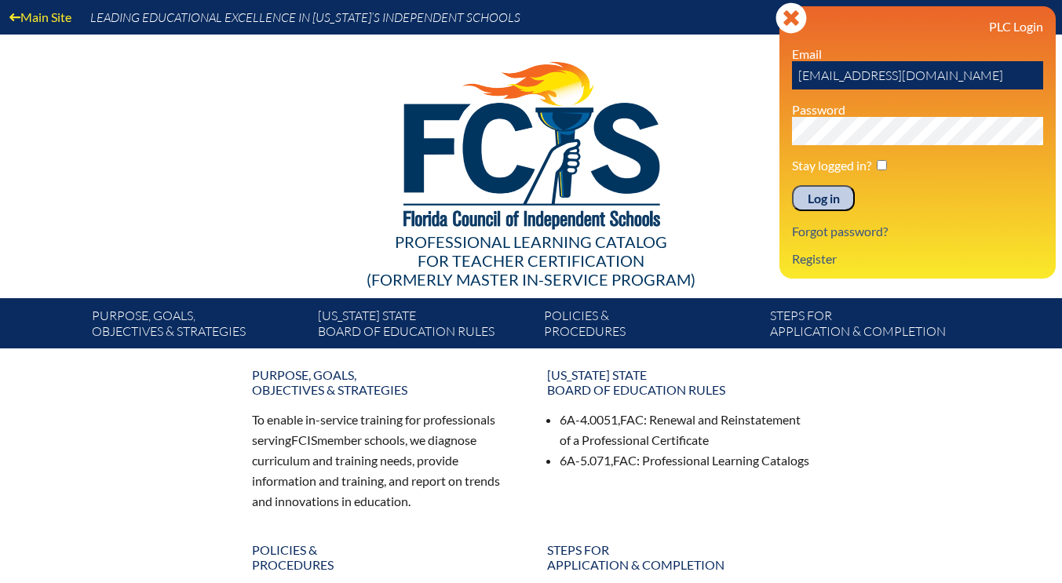
click at [774, 137] on div "Main Site Leading Educational Excellence in Florida’s Independent Schools Profe…" at bounding box center [531, 174] width 1062 height 348
click at [792, 185] on input "Log in" at bounding box center [823, 198] width 63 height 27
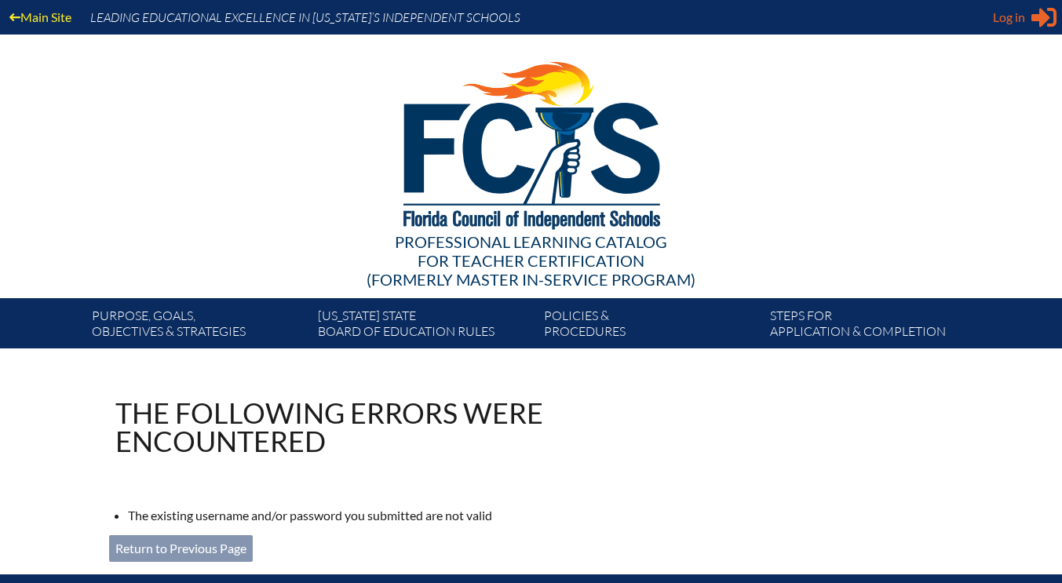
click at [1033, 20] on icon at bounding box center [1043, 18] width 25 height 20
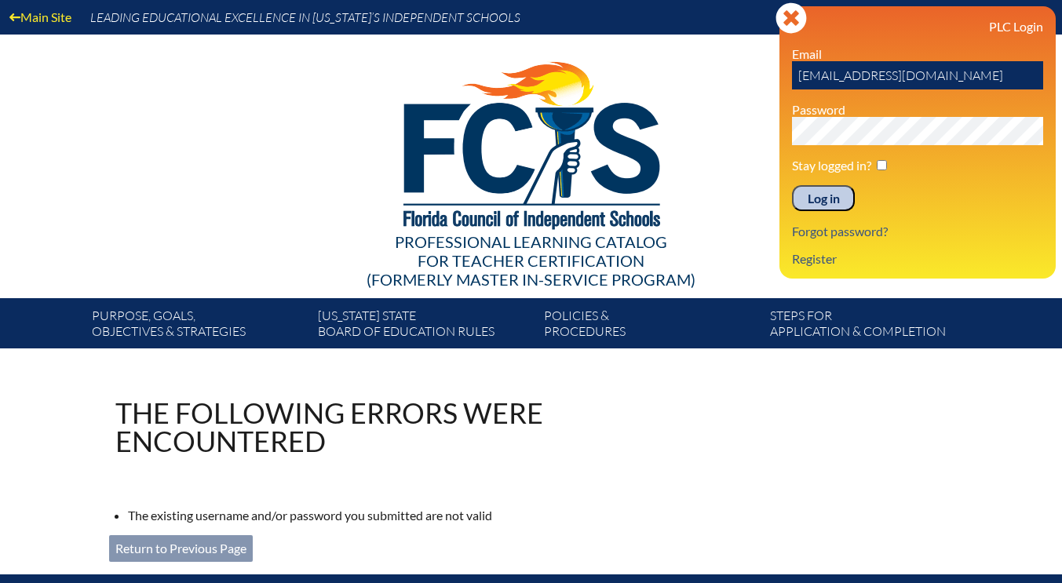
drag, startPoint x: 848, startPoint y: 77, endPoint x: 778, endPoint y: 78, distance: 70.6
click at [778, 78] on div "Main Site Leading Educational Excellence in Florida’s Independent Schools Profe…" at bounding box center [531, 174] width 1062 height 348
type input "nryan@lccdayschool.com"
click at [763, 133] on div "Main Site Leading Educational Excellence in Florida’s Independent Schools Profe…" at bounding box center [531, 174] width 1062 height 348
click at [824, 199] on input "Log in" at bounding box center [823, 198] width 63 height 27
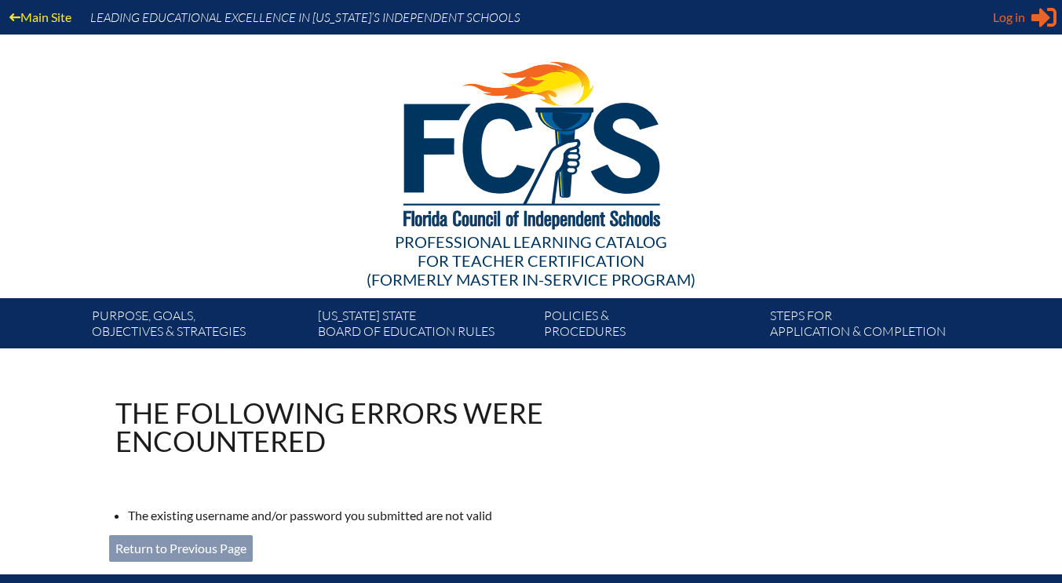
click at [1050, 16] on icon "Sign in or register" at bounding box center [1043, 17] width 25 height 25
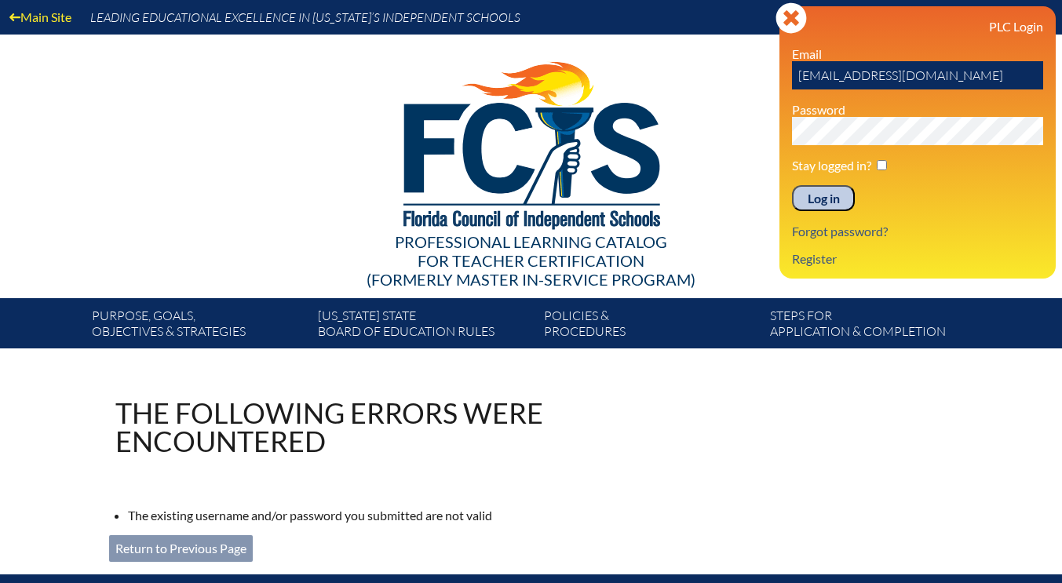
drag, startPoint x: 850, startPoint y: 82, endPoint x: 795, endPoint y: 82, distance: 54.9
click at [795, 82] on input "[EMAIL_ADDRESS][DOMAIN_NAME]" at bounding box center [917, 75] width 251 height 28
drag, startPoint x: 845, startPoint y: 75, endPoint x: 794, endPoint y: 80, distance: 51.2
click at [794, 80] on input "[EMAIL_ADDRESS][DOMAIN_NAME]" at bounding box center [917, 75] width 251 height 28
type input "[EMAIL_ADDRESS][DOMAIN_NAME]"
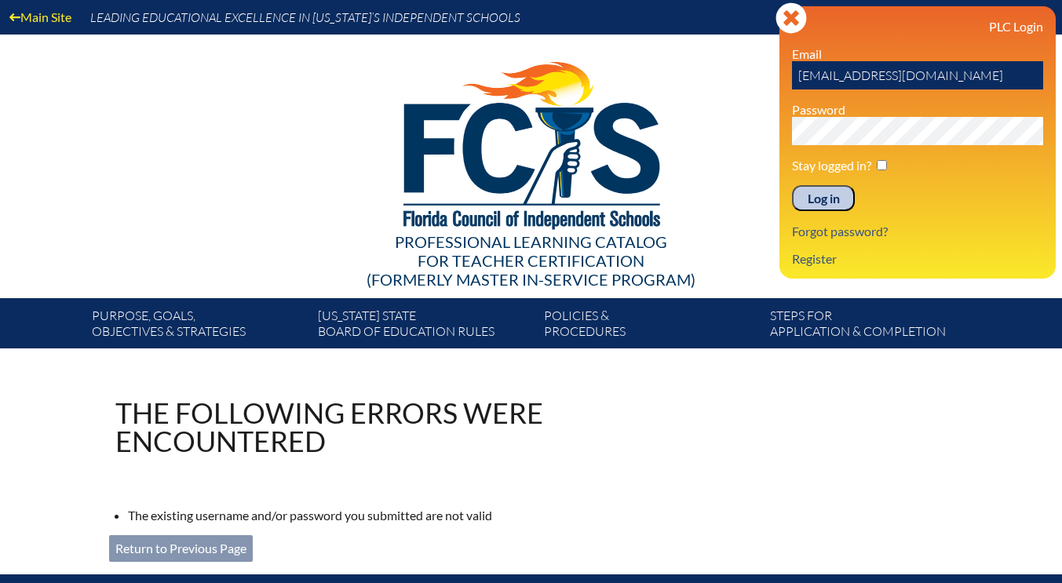
click at [819, 201] on input "Log in" at bounding box center [823, 198] width 63 height 27
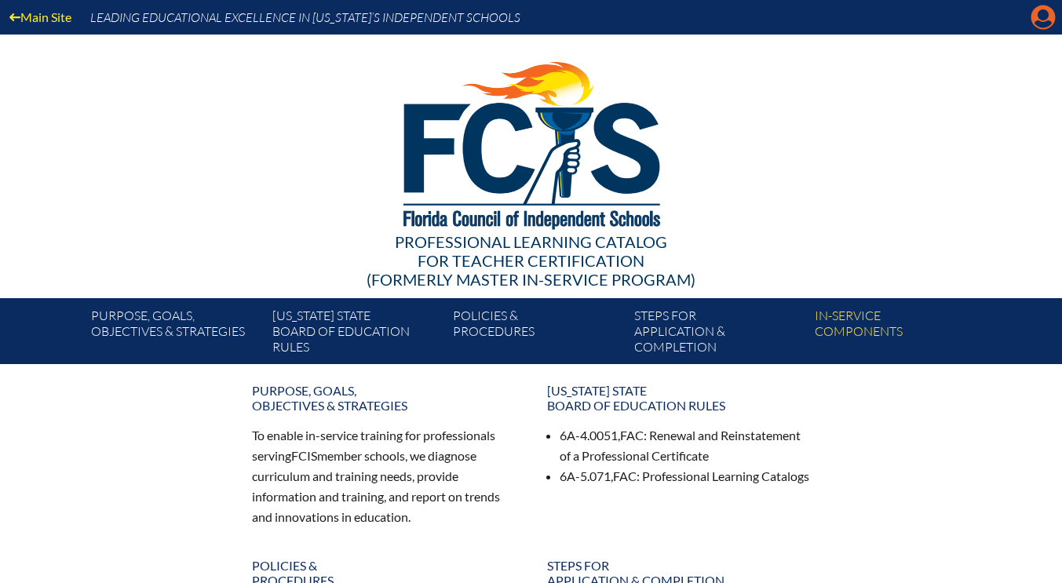
click at [1040, 25] on icon "Manage account" at bounding box center [1042, 17] width 25 height 25
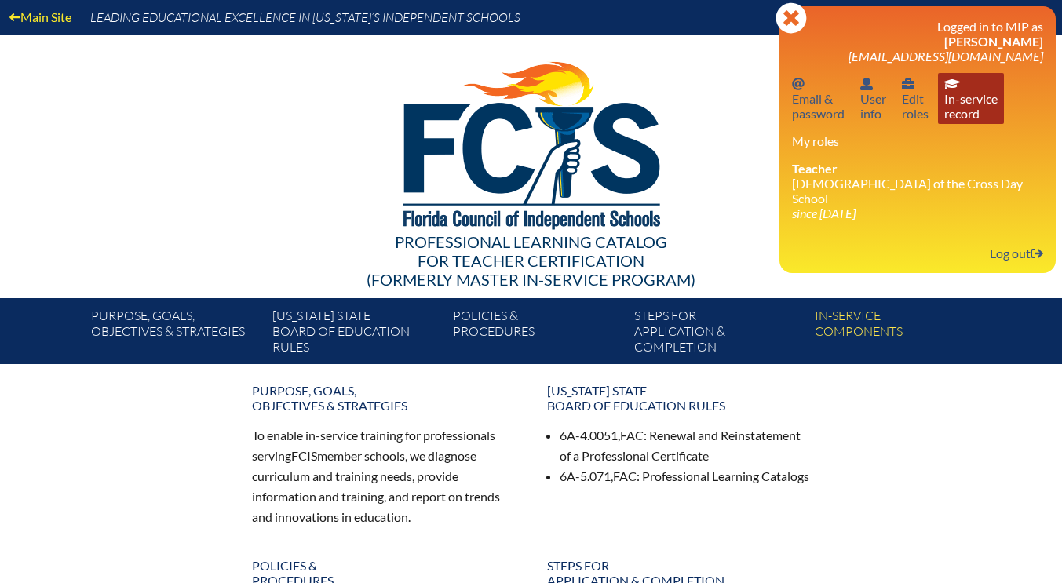
click at [968, 109] on link "In-service record In-service record" at bounding box center [971, 98] width 66 height 51
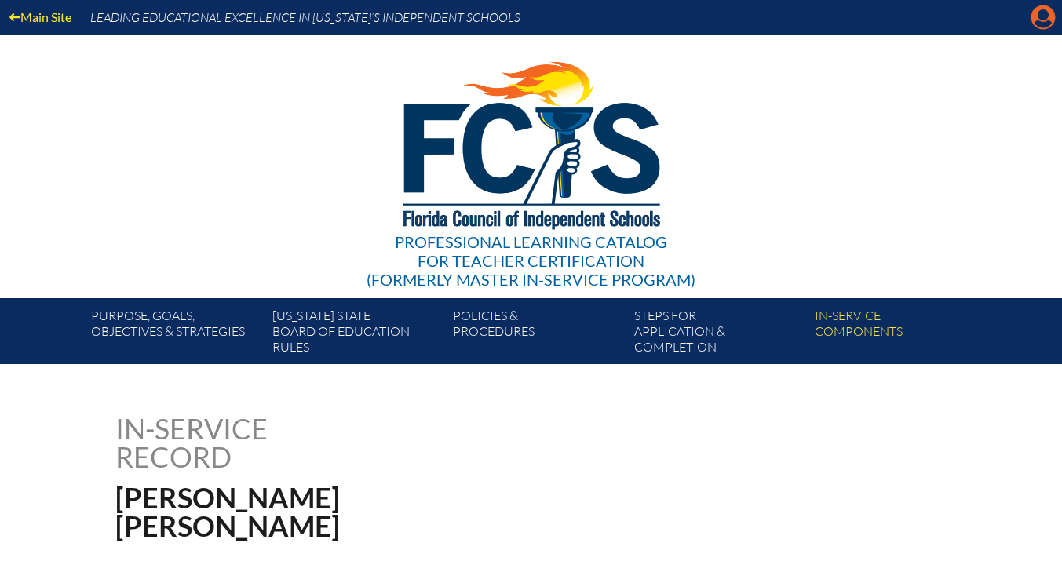
click at [1042, 18] on icon "Manage account" at bounding box center [1042, 17] width 25 height 25
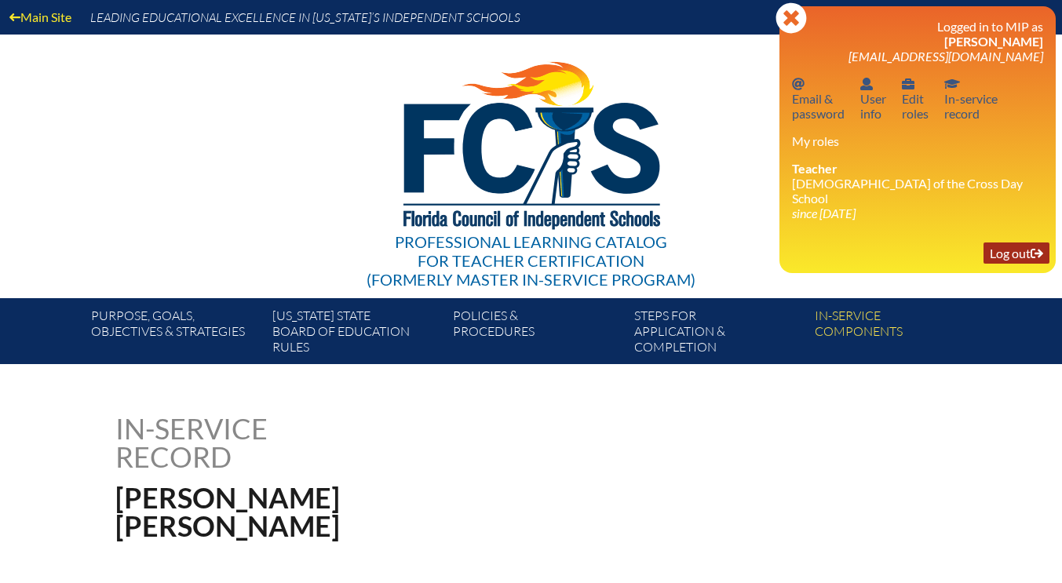
click at [1014, 242] on link "Log out Log out" at bounding box center [1016, 252] width 66 height 21
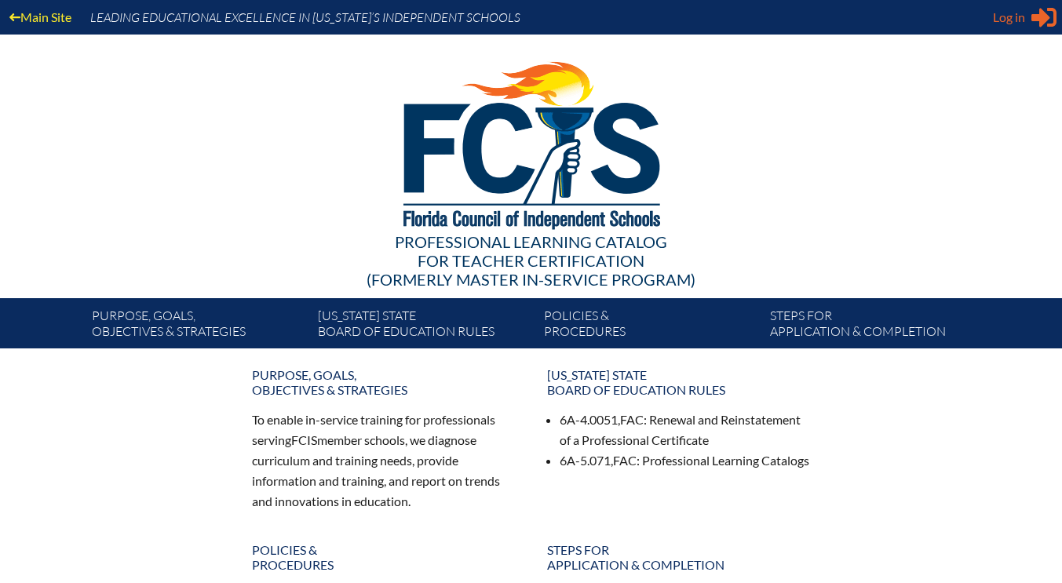
click at [1033, 20] on icon at bounding box center [1043, 18] width 25 height 20
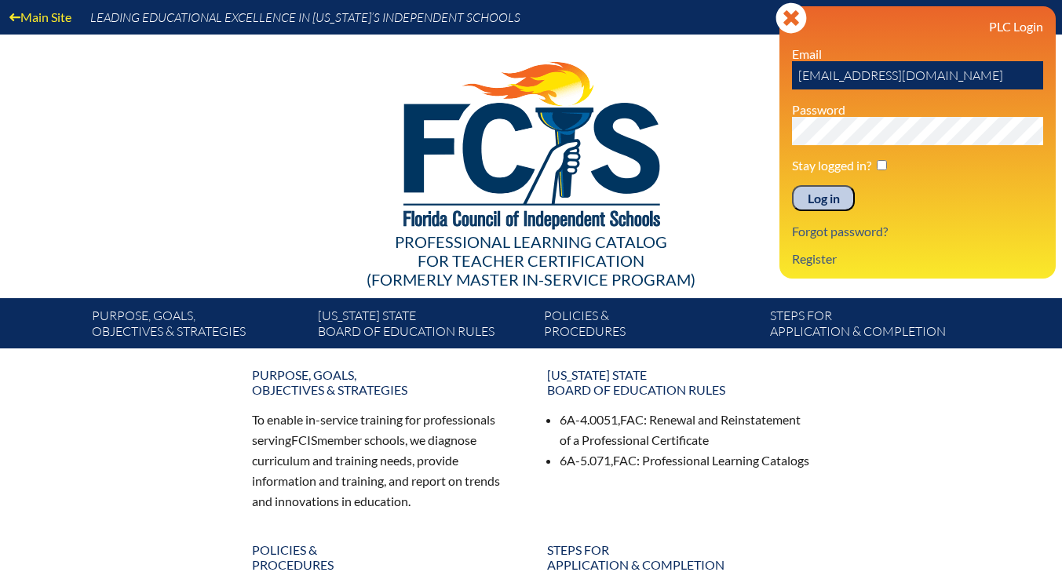
drag, startPoint x: 848, startPoint y: 78, endPoint x: 794, endPoint y: 78, distance: 54.2
click at [794, 78] on input "[EMAIL_ADDRESS][DOMAIN_NAME]" at bounding box center [917, 75] width 251 height 28
type input "apagliara@lccdayschool.com"
drag, startPoint x: 847, startPoint y: 77, endPoint x: 796, endPoint y: 82, distance: 51.2
click at [796, 82] on input "apagliara@lccdayschool.com" at bounding box center [917, 75] width 251 height 28
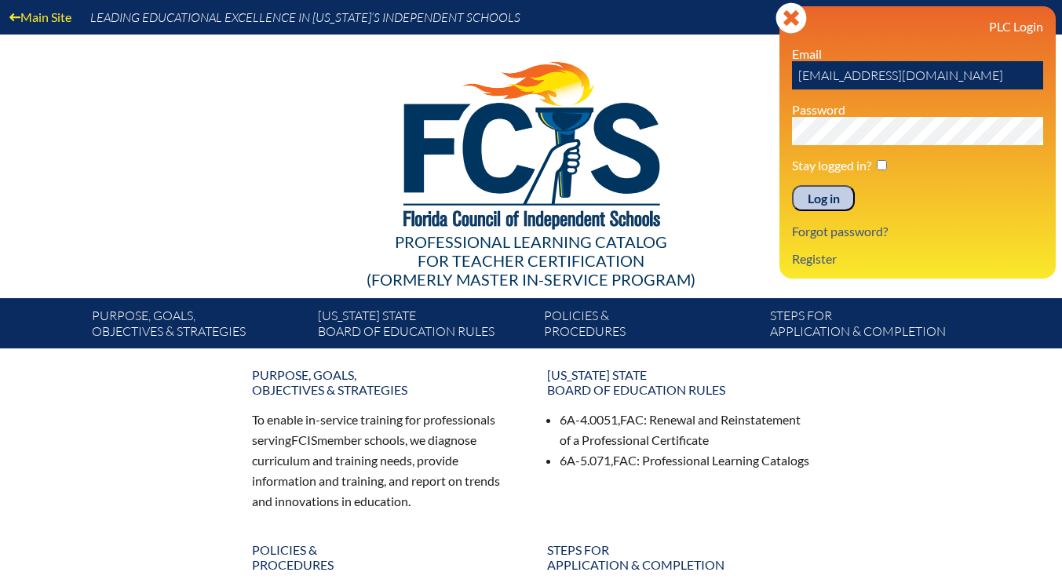
click at [787, 133] on div "Log in Close Sign in or register PLC Login Email apagliara@lccdayschool.com Pas…" at bounding box center [917, 142] width 276 height 272
click at [811, 197] on input "Log in" at bounding box center [823, 198] width 63 height 27
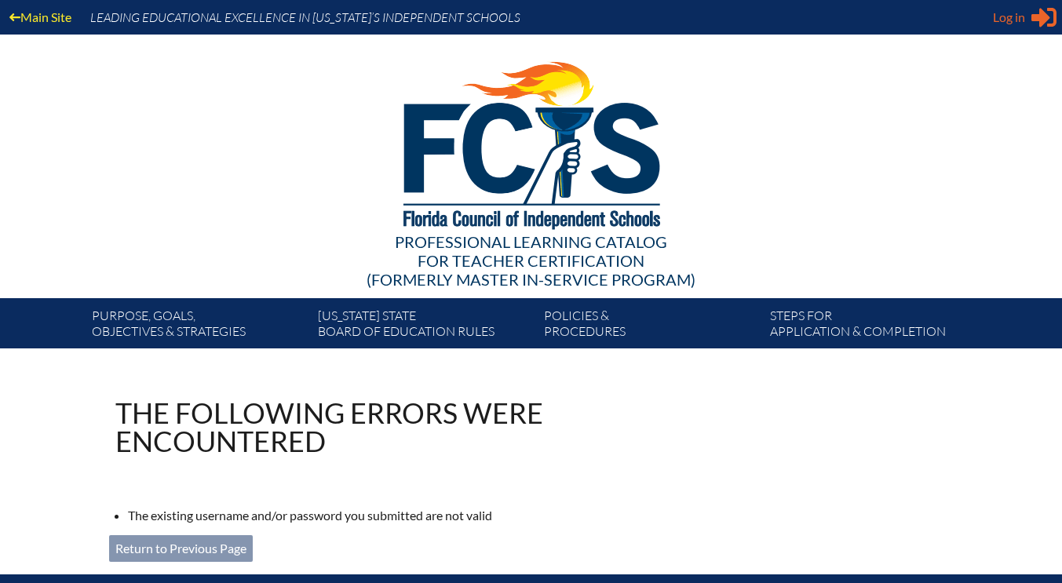
click at [1043, 23] on icon at bounding box center [1043, 18] width 25 height 20
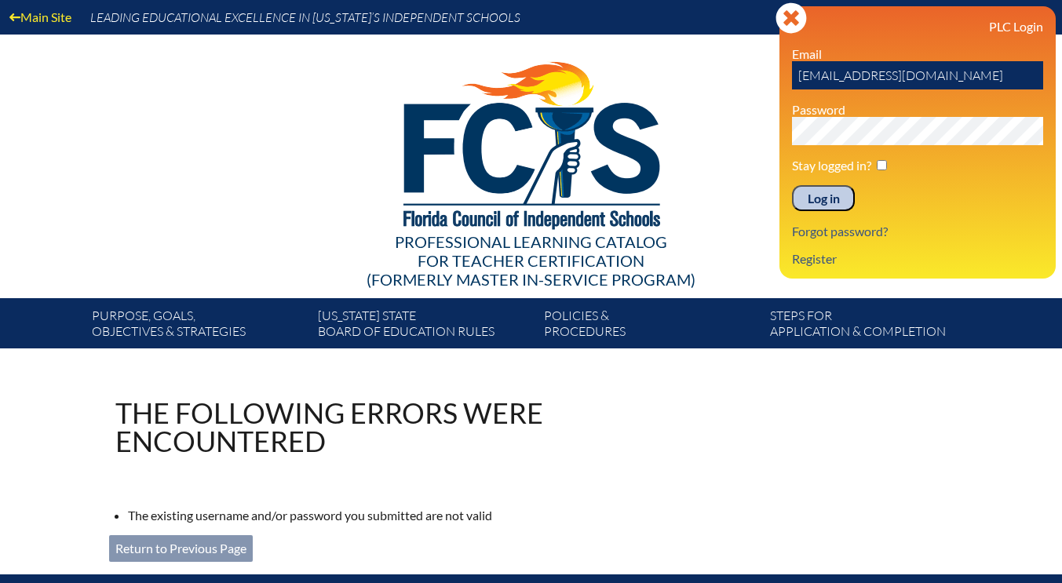
drag, startPoint x: 849, startPoint y: 78, endPoint x: 774, endPoint y: 82, distance: 75.4
click at [774, 82] on div "Main Site Leading Educational Excellence in [US_STATE]’s Independent Schools Pr…" at bounding box center [531, 174] width 1062 height 348
type input "[EMAIL_ADDRESS][DOMAIN_NAME]"
click at [753, 136] on div "Main Site Leading Educational Excellence in [US_STATE]’s Independent Schools Pr…" at bounding box center [531, 174] width 1062 height 348
click at [807, 197] on input "Log in" at bounding box center [823, 198] width 63 height 27
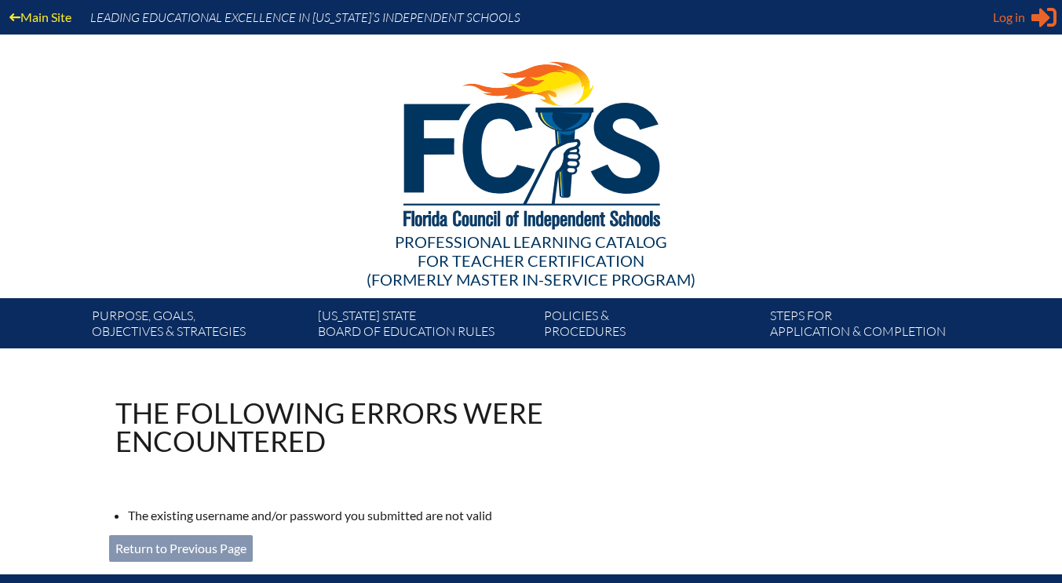
click at [1033, 16] on icon at bounding box center [1043, 18] width 25 height 20
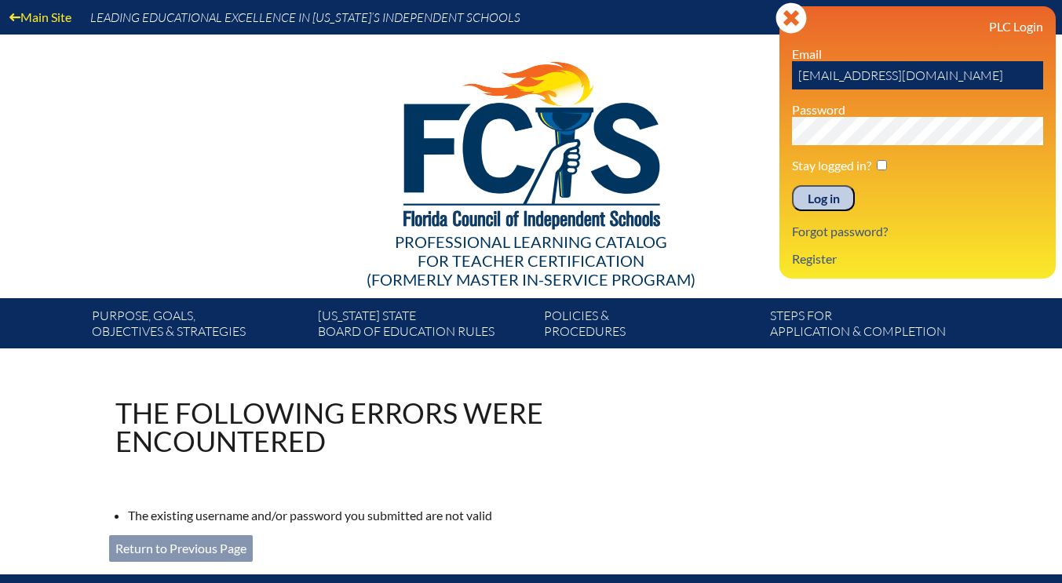
drag, startPoint x: 847, startPoint y: 75, endPoint x: 808, endPoint y: 78, distance: 39.3
click at [808, 78] on input "kesposito@lccdayschool.com" at bounding box center [917, 75] width 251 height 28
type input "kerickson@lccdayschool.com"
click at [790, 140] on div "Log in Close Sign in or register PLC Login Email kerickson@lccdayschool.com Pas…" at bounding box center [917, 142] width 276 height 272
click at [810, 202] on input "Log in" at bounding box center [823, 198] width 63 height 27
